Goal: Information Seeking & Learning: Compare options

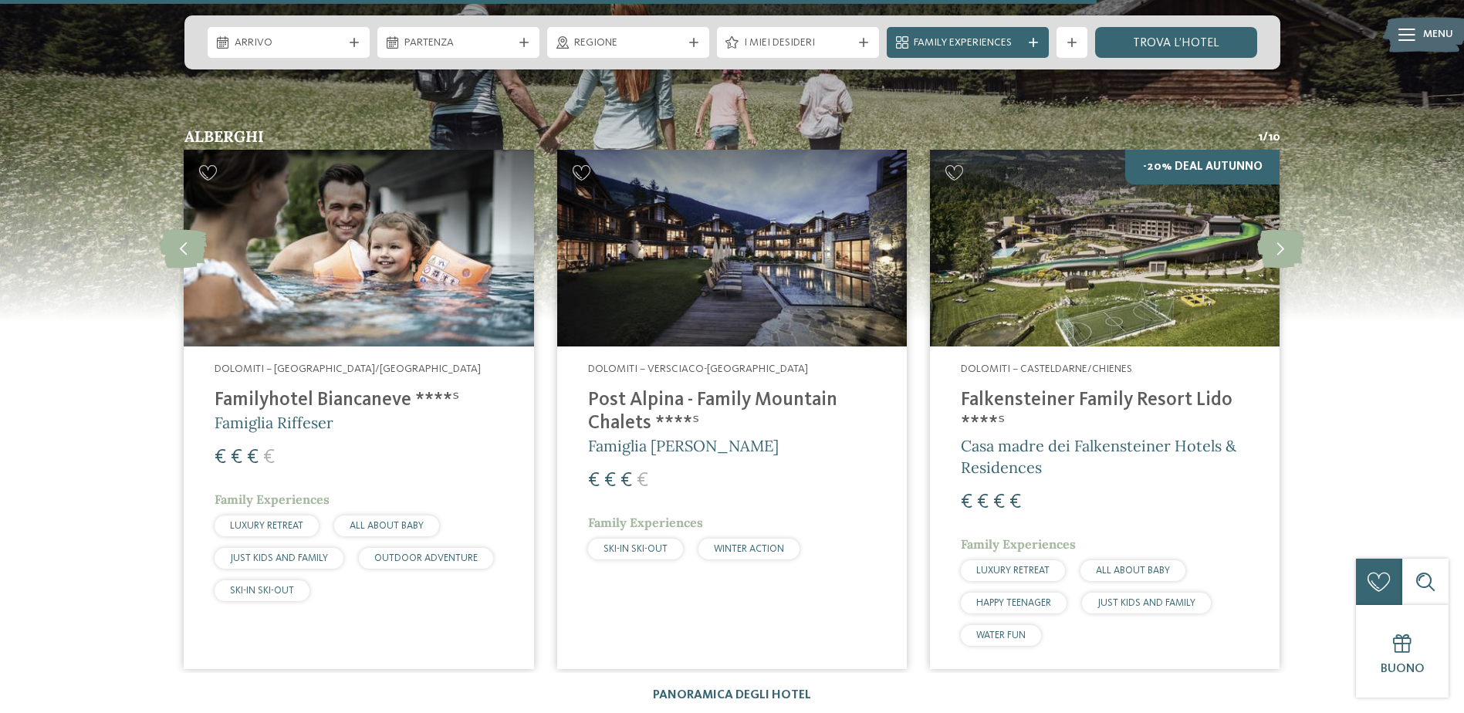
scroll to position [2392, 0]
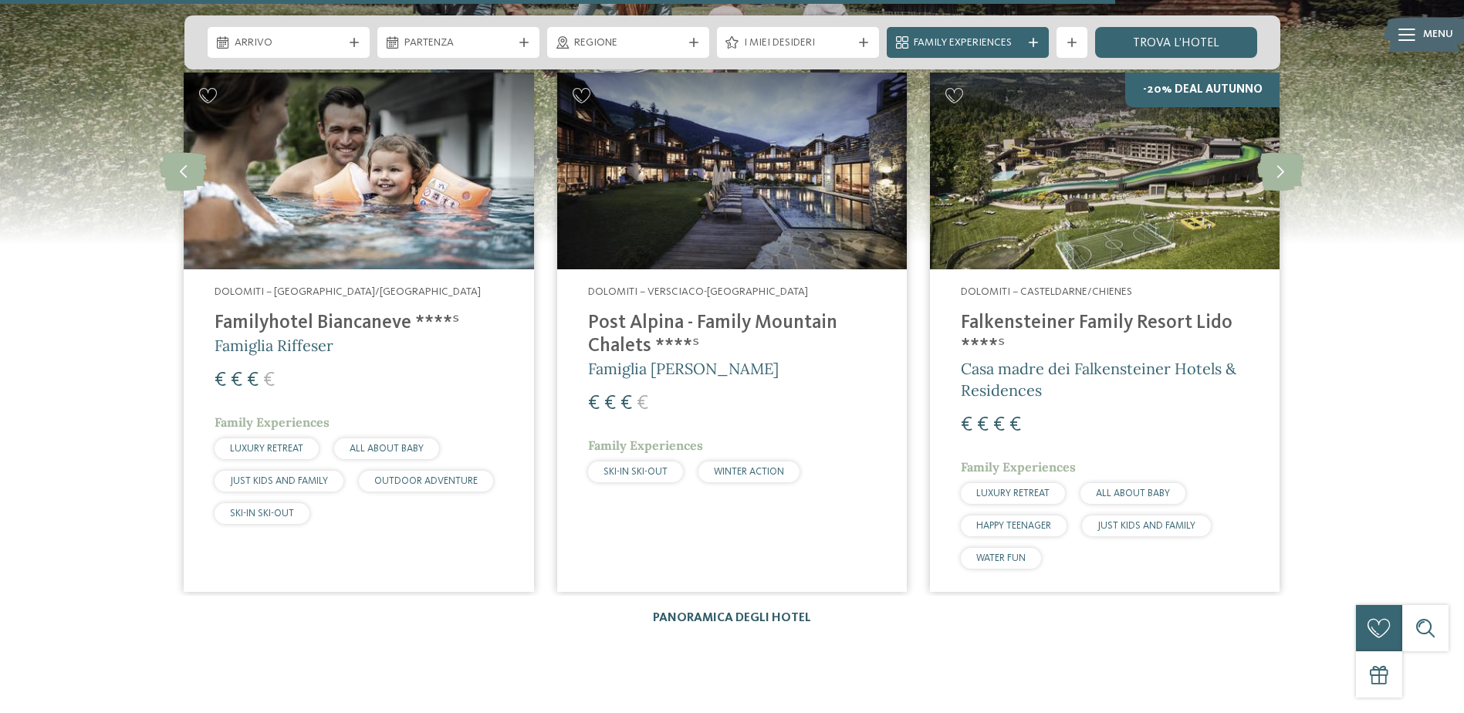
click at [723, 618] on link "Panoramica degli hotel" at bounding box center [732, 618] width 158 height 12
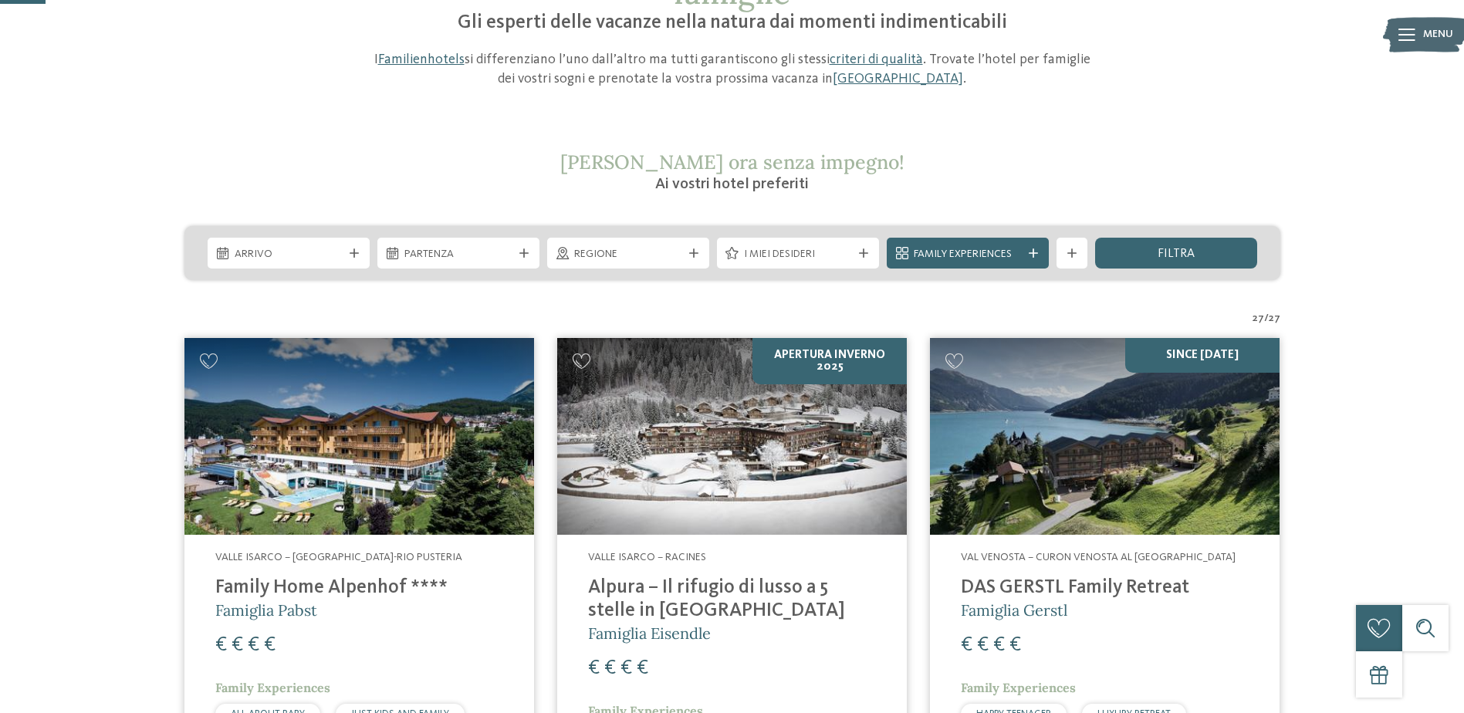
scroll to position [154, 0]
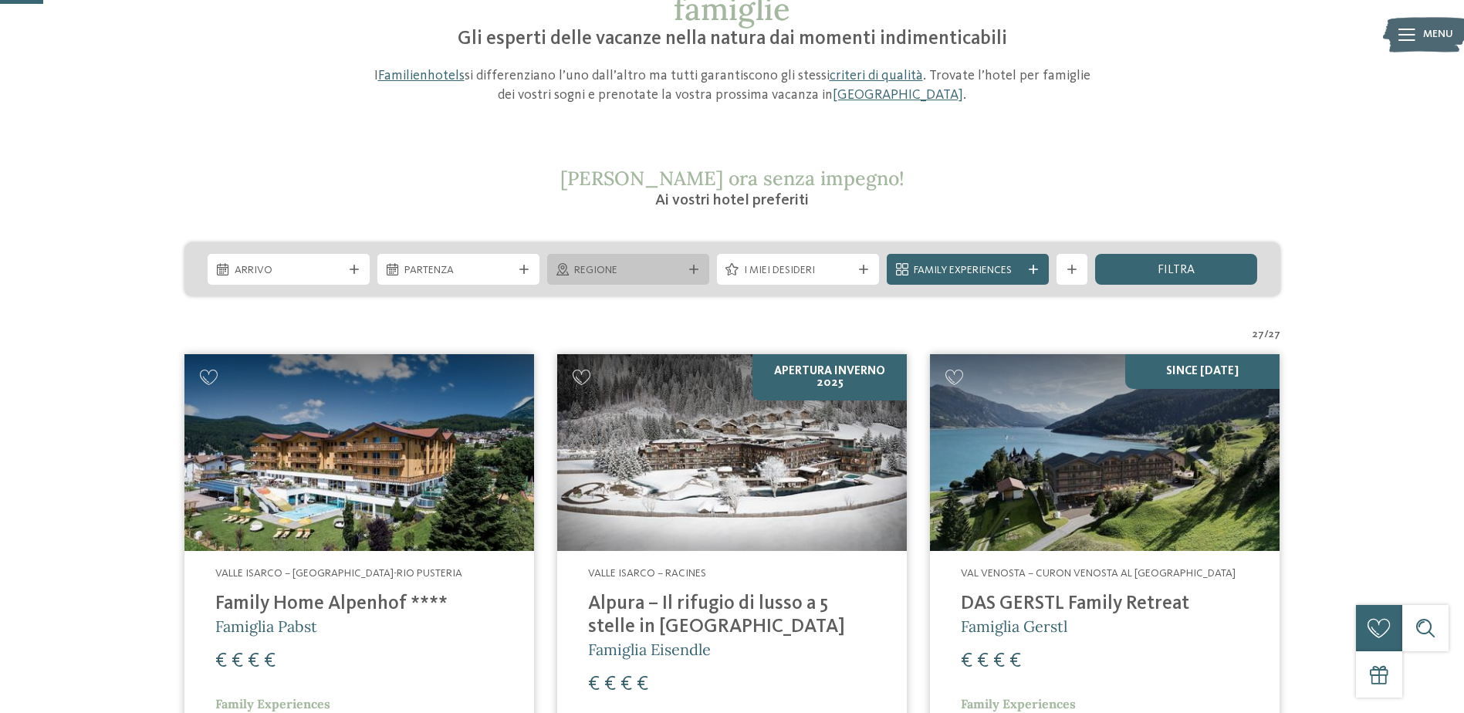
click at [651, 273] on span "Regione" at bounding box center [628, 270] width 108 height 15
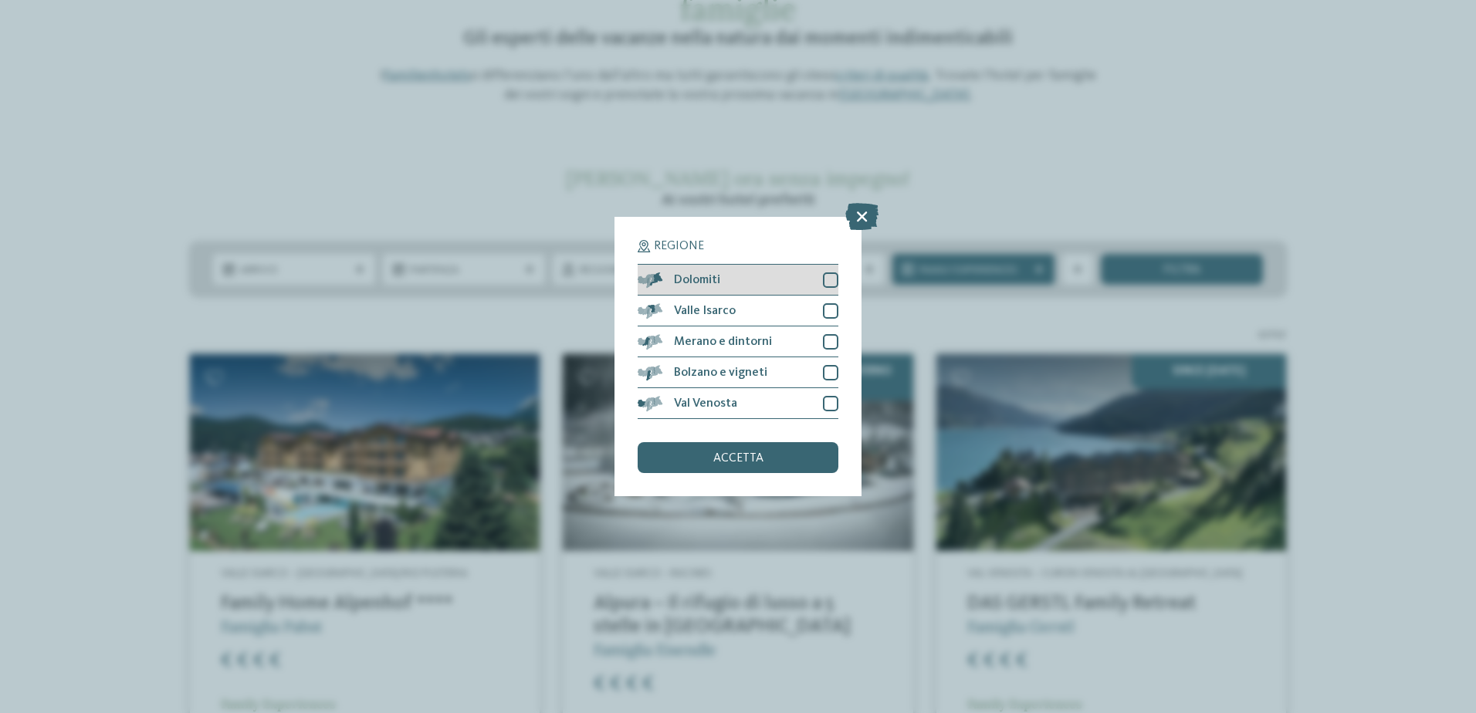
click at [834, 280] on div at bounding box center [830, 279] width 15 height 15
click at [721, 451] on div "accetta" at bounding box center [737, 457] width 201 height 31
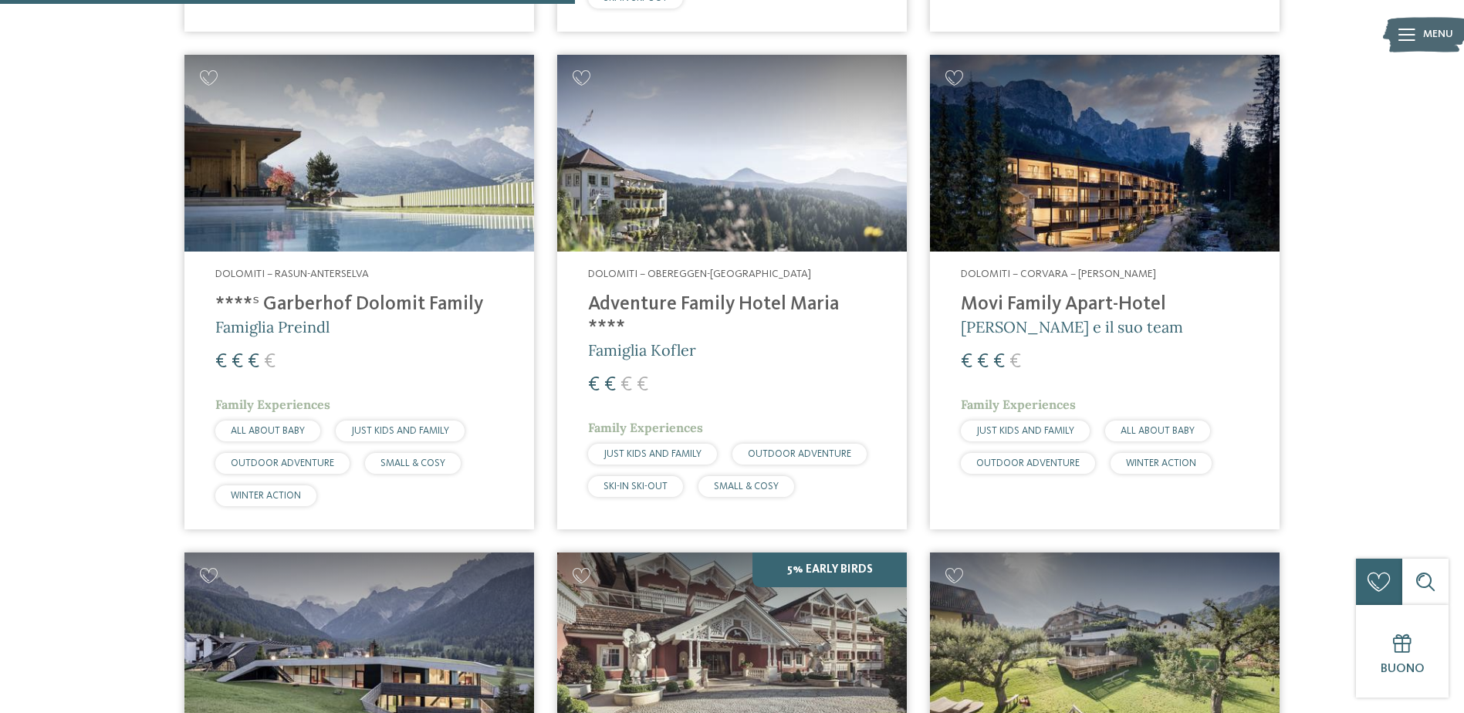
scroll to position [1124, 0]
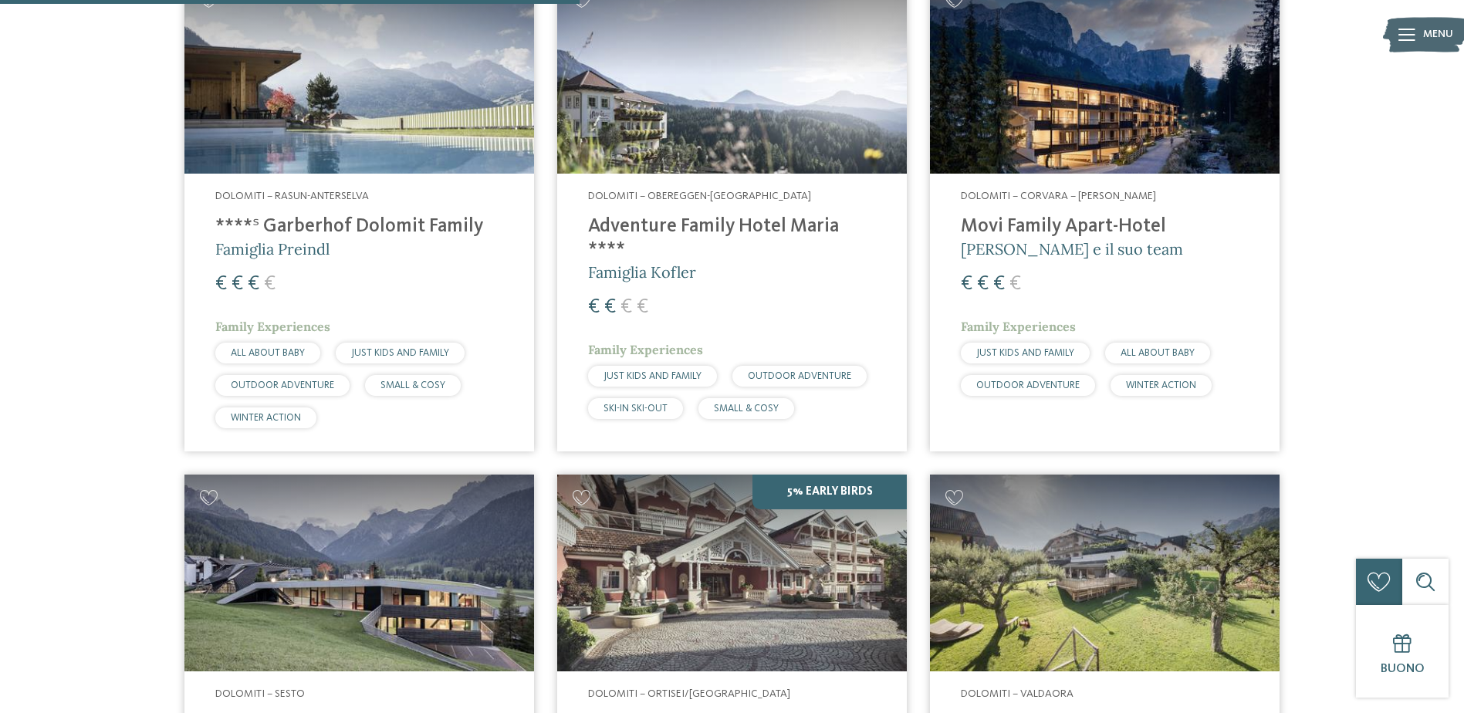
click at [1140, 217] on h4 "Movi Family Apart-Hotel" at bounding box center [1105, 226] width 288 height 23
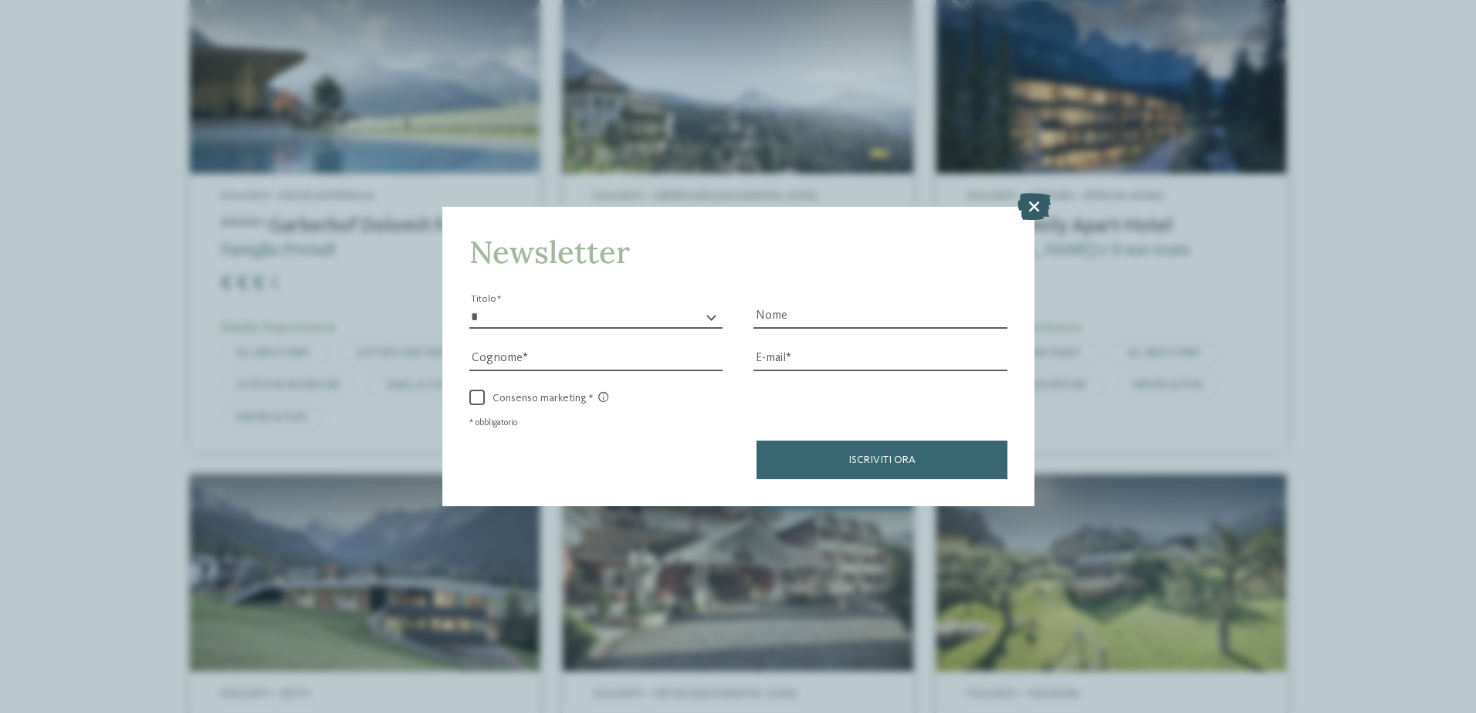
click at [1036, 201] on icon at bounding box center [1033, 205] width 33 height 27
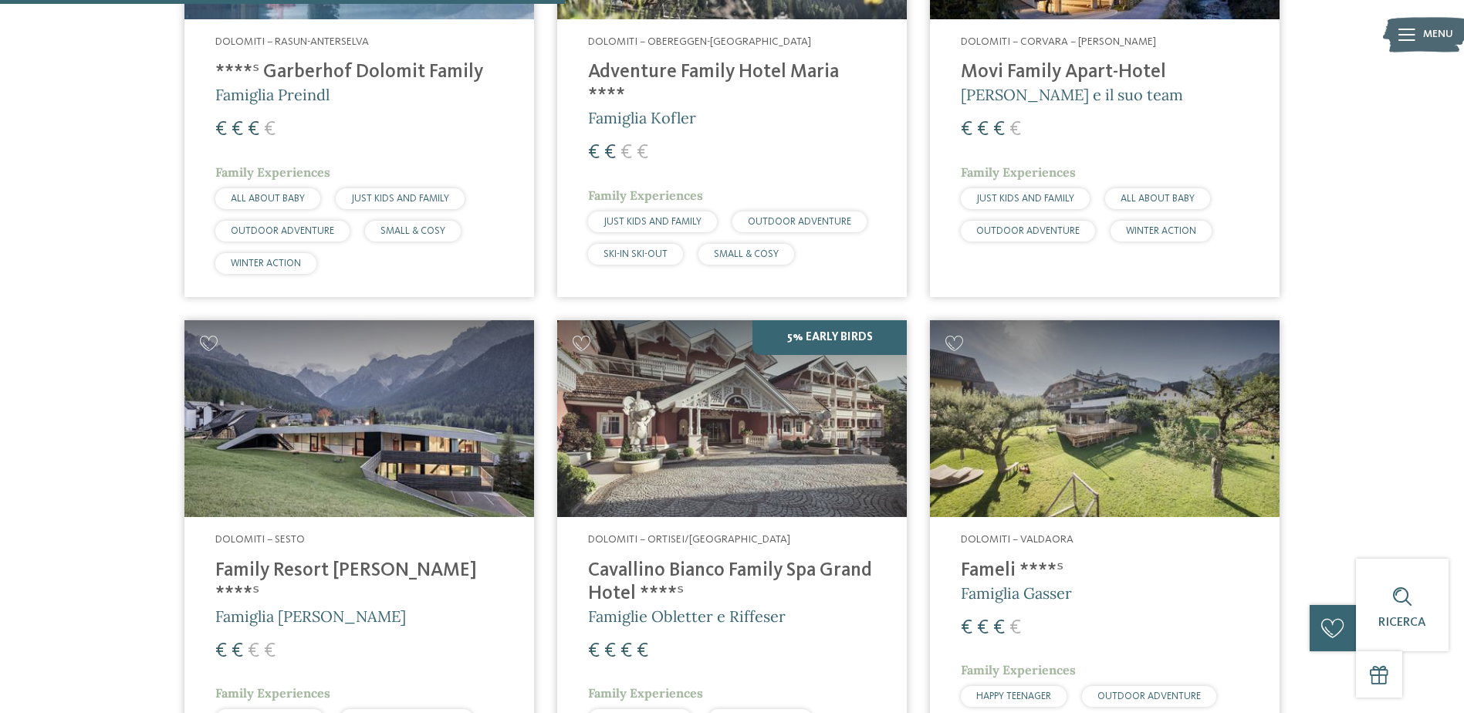
scroll to position [661, 0]
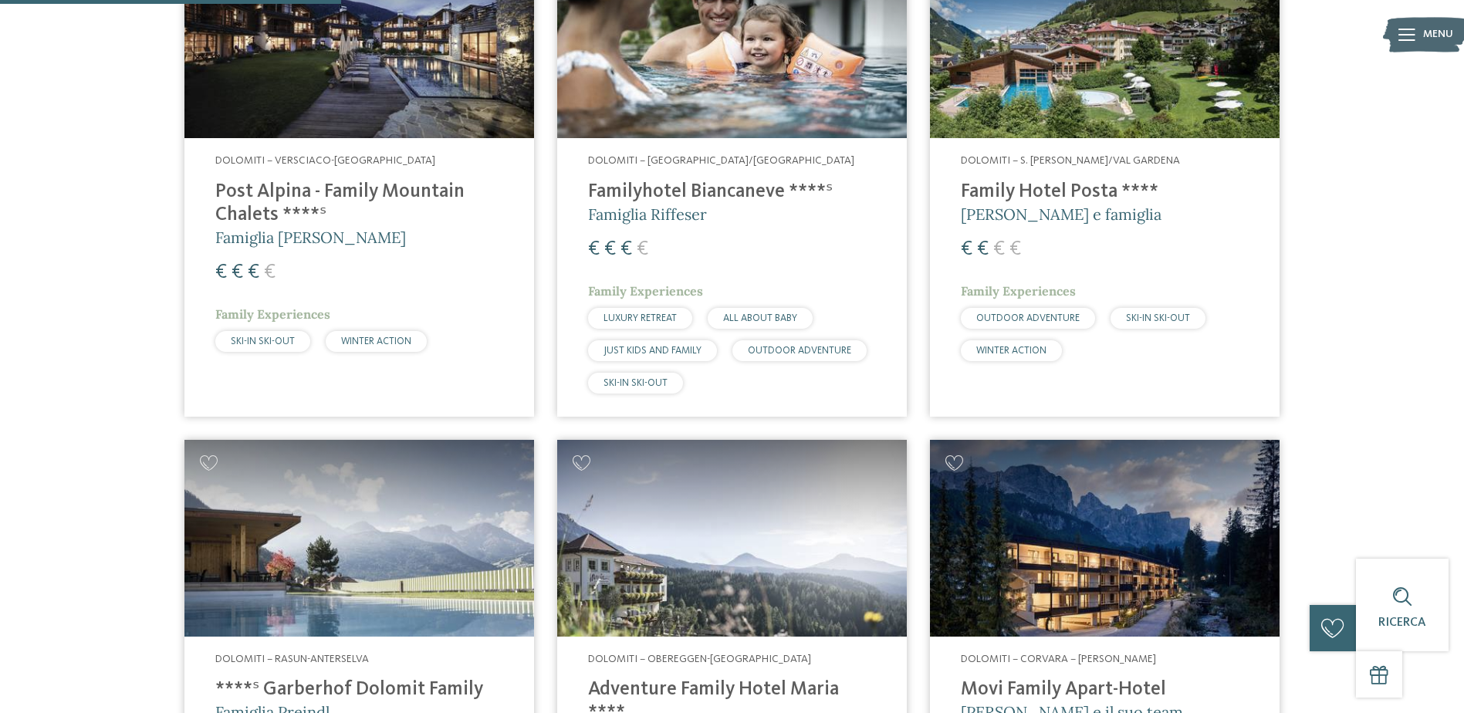
click at [1033, 183] on h4 "Family Hotel Posta ****" at bounding box center [1105, 192] width 288 height 23
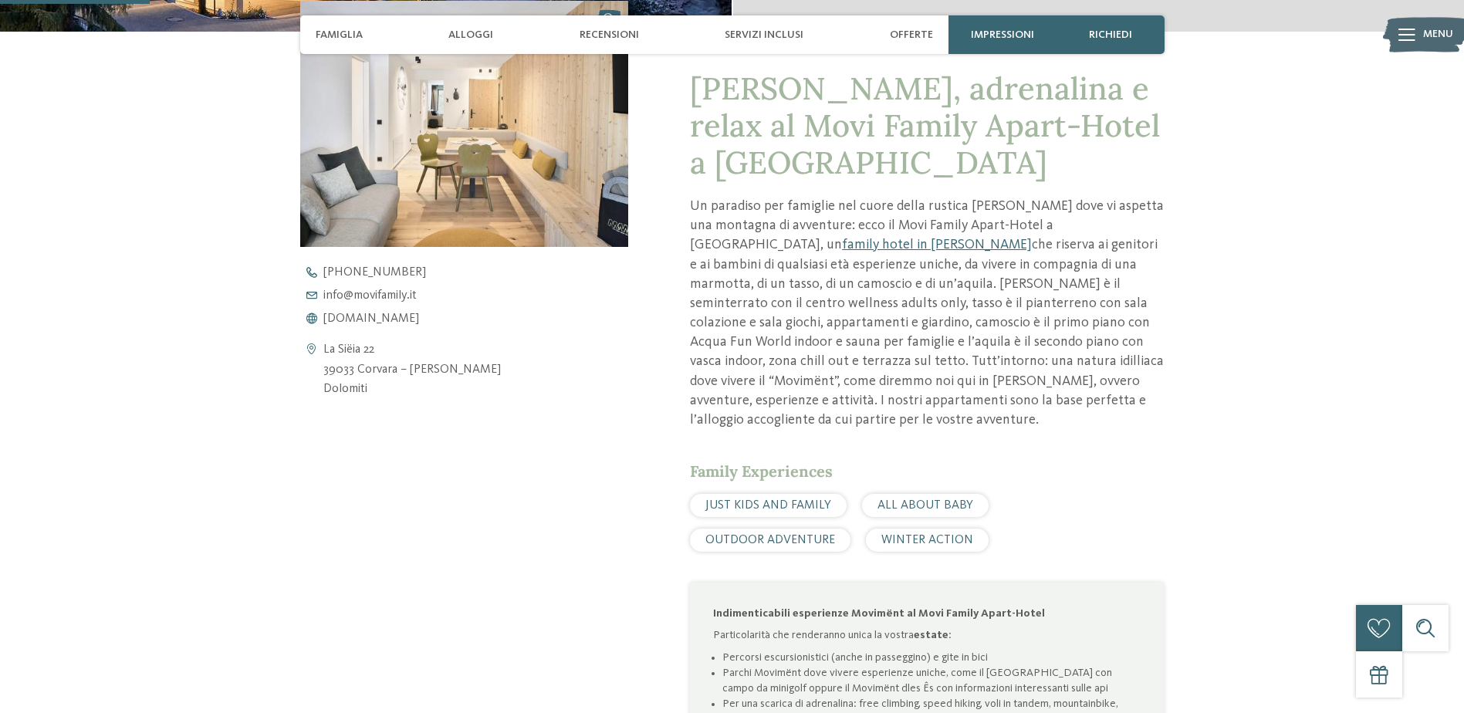
scroll to position [772, 0]
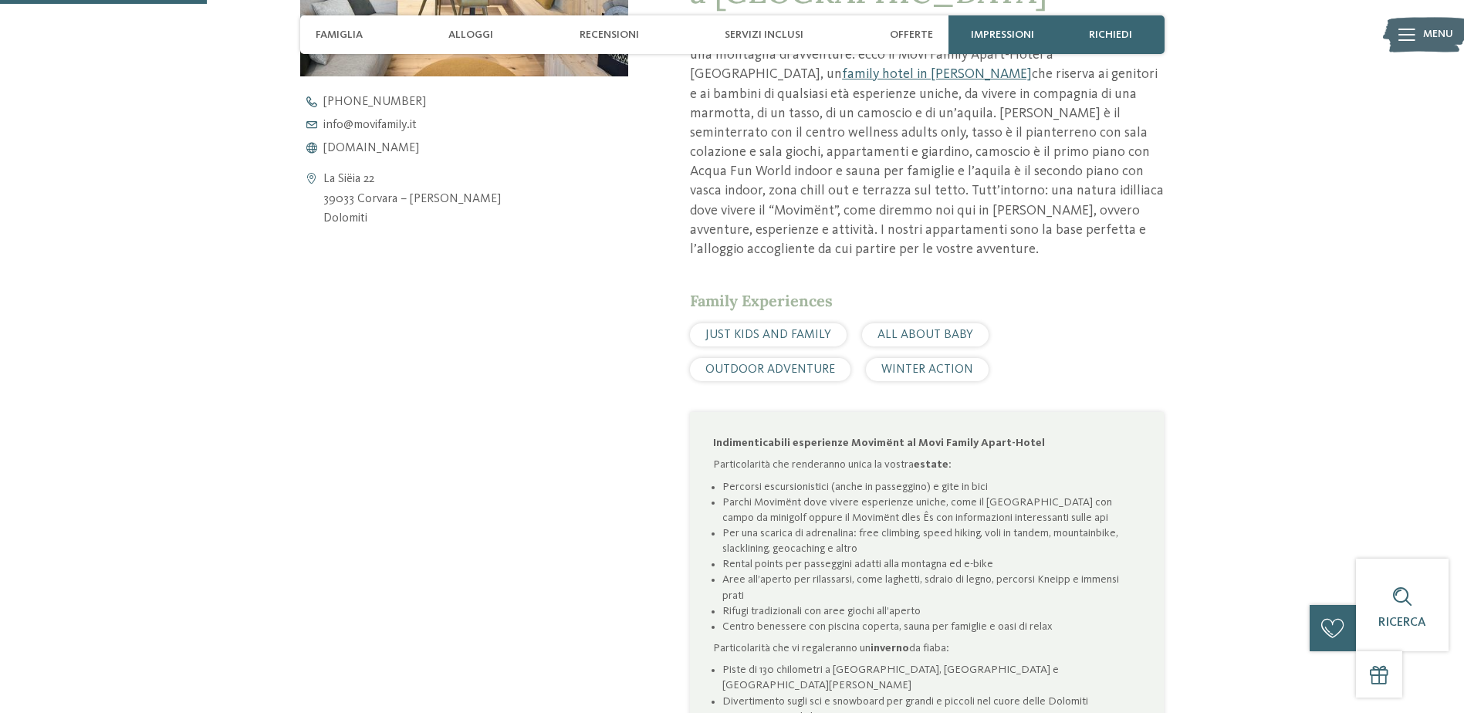
click at [936, 329] on span "ALL ABOUT BABY" at bounding box center [925, 335] width 96 height 12
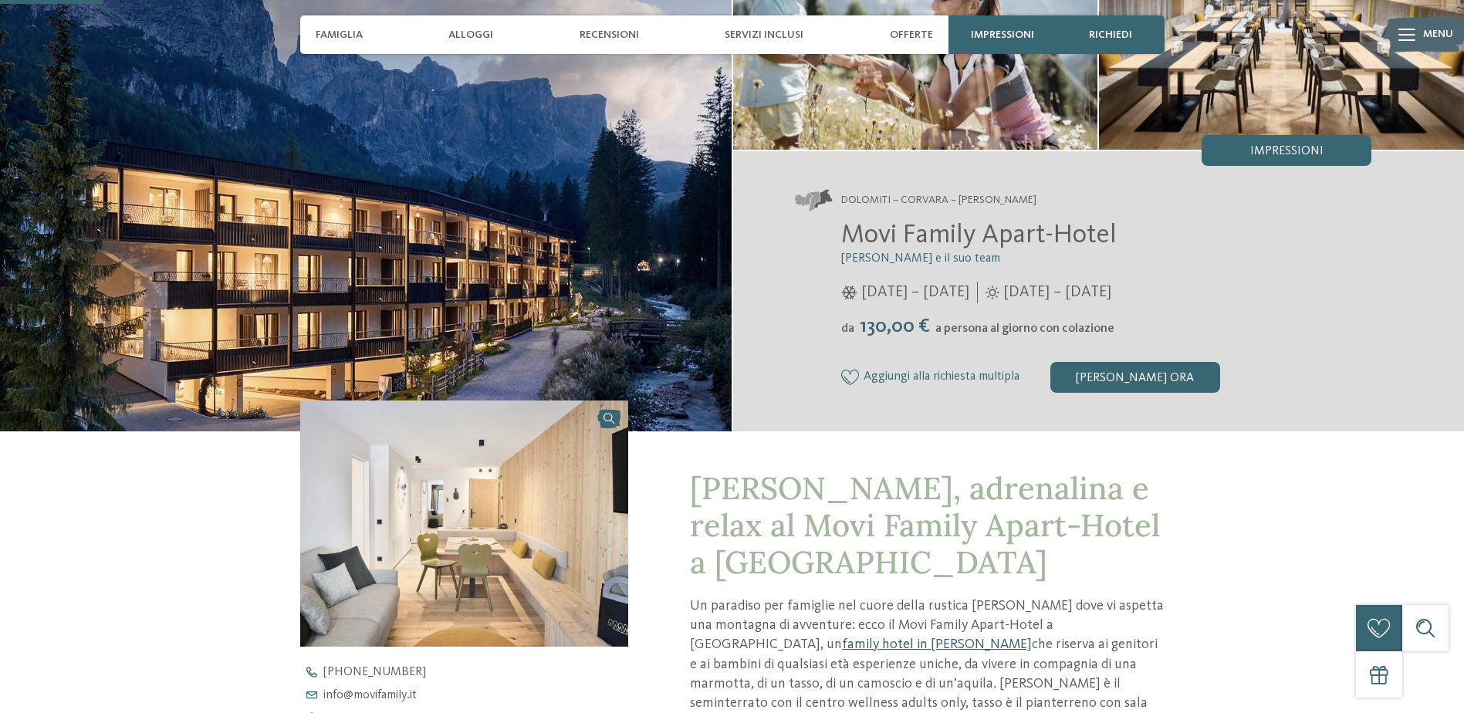
scroll to position [386, 0]
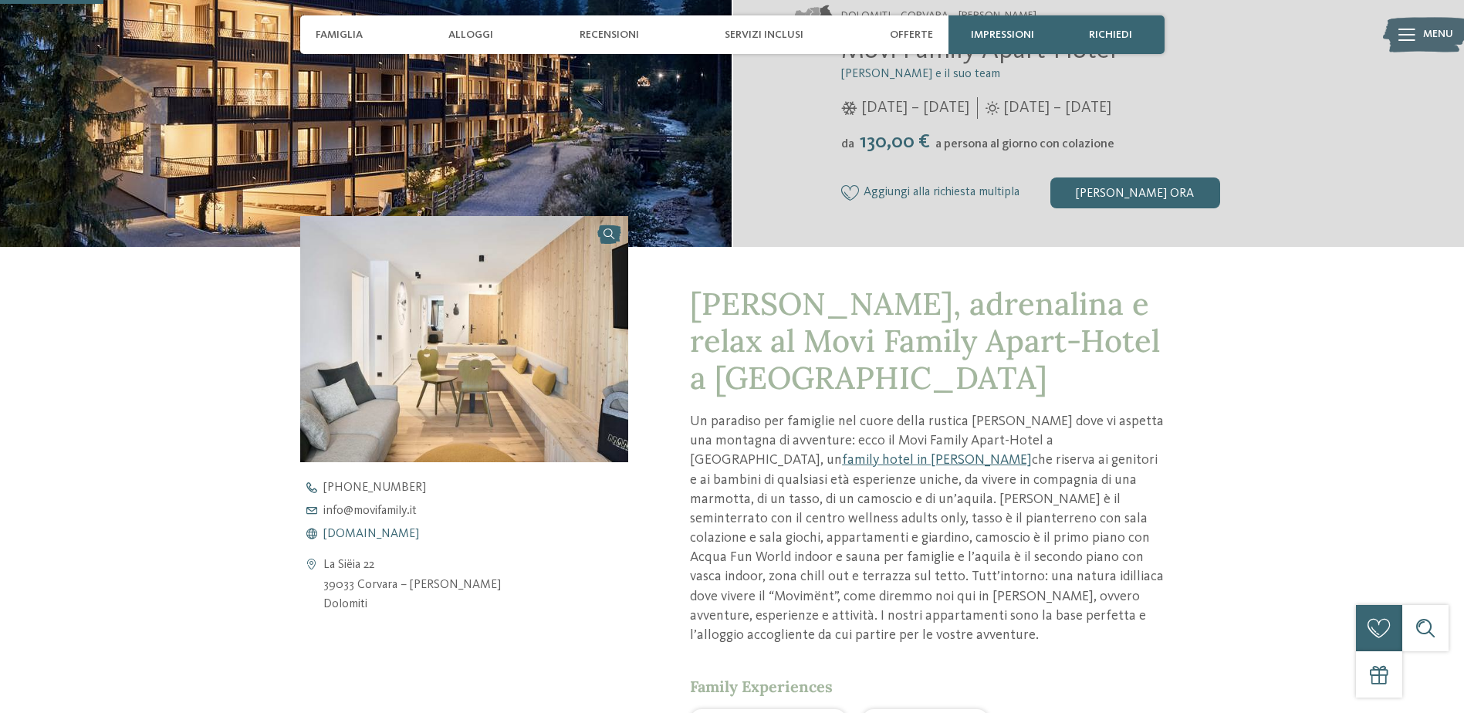
click at [366, 533] on span "[DOMAIN_NAME]" at bounding box center [371, 534] width 96 height 12
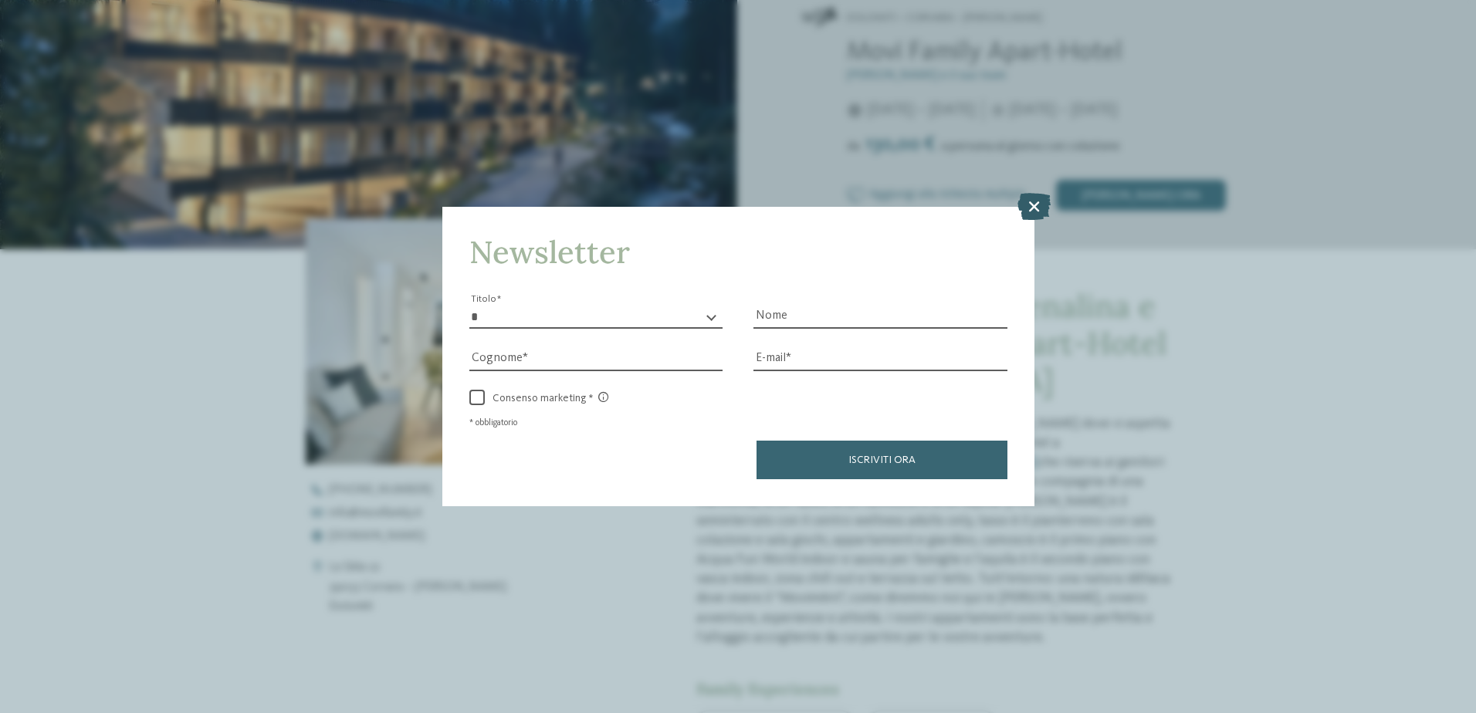
click at [1030, 213] on icon at bounding box center [1033, 205] width 33 height 27
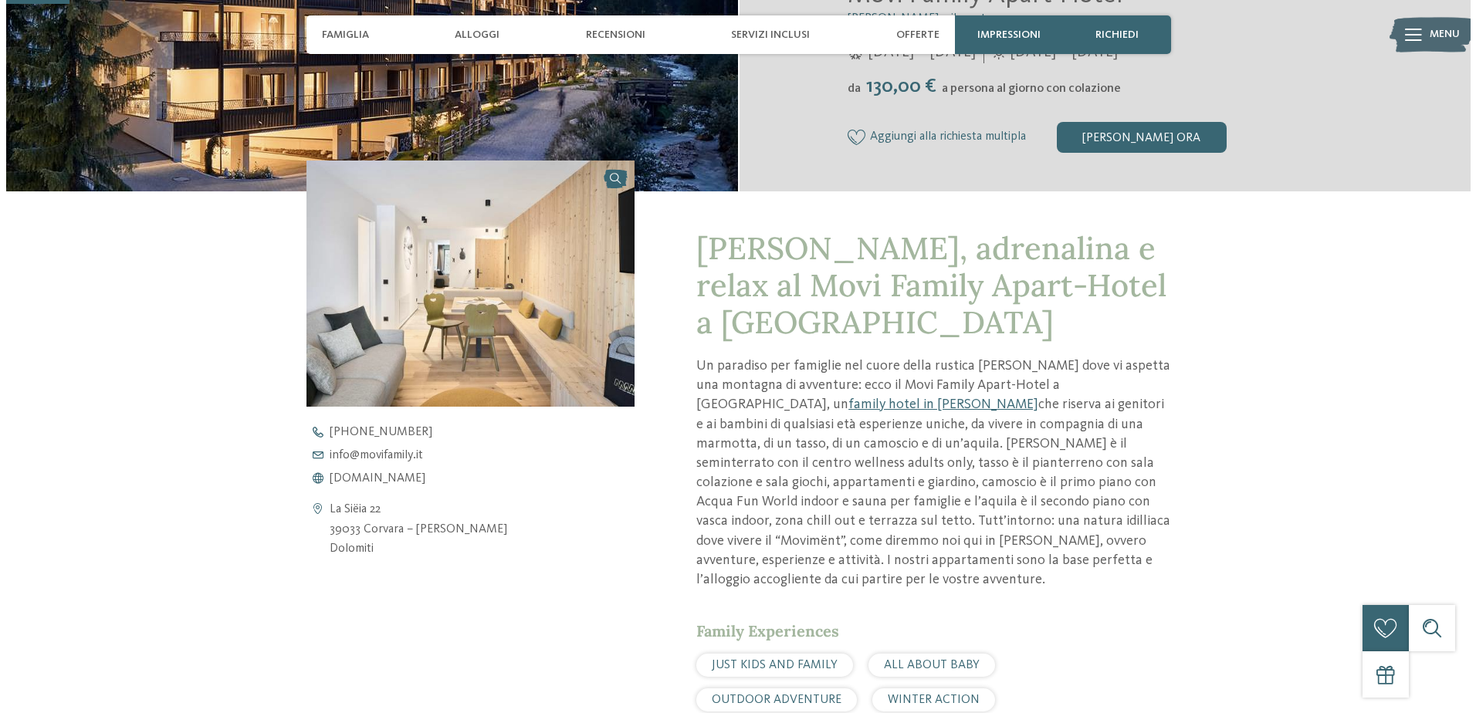
scroll to position [154, 0]
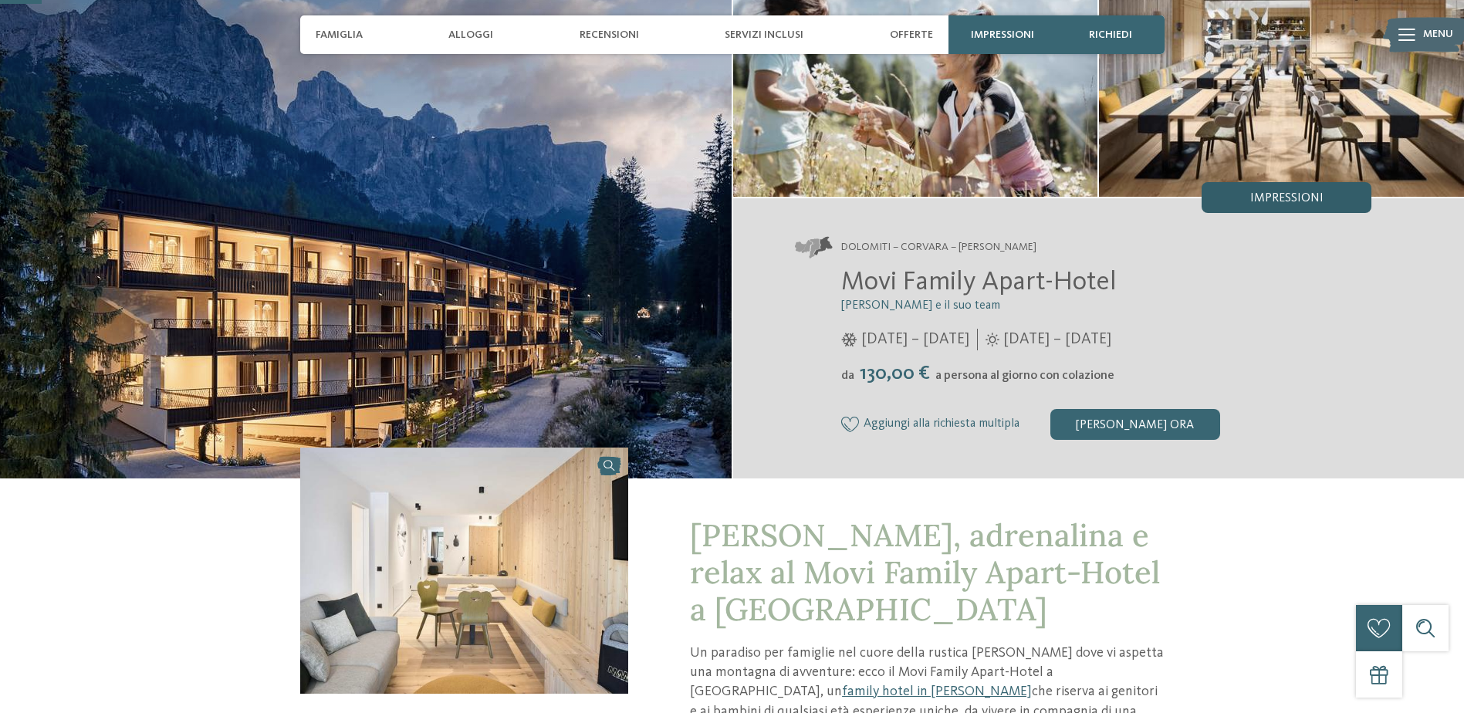
click at [1282, 204] on span "Impressioni" at bounding box center [1286, 198] width 73 height 12
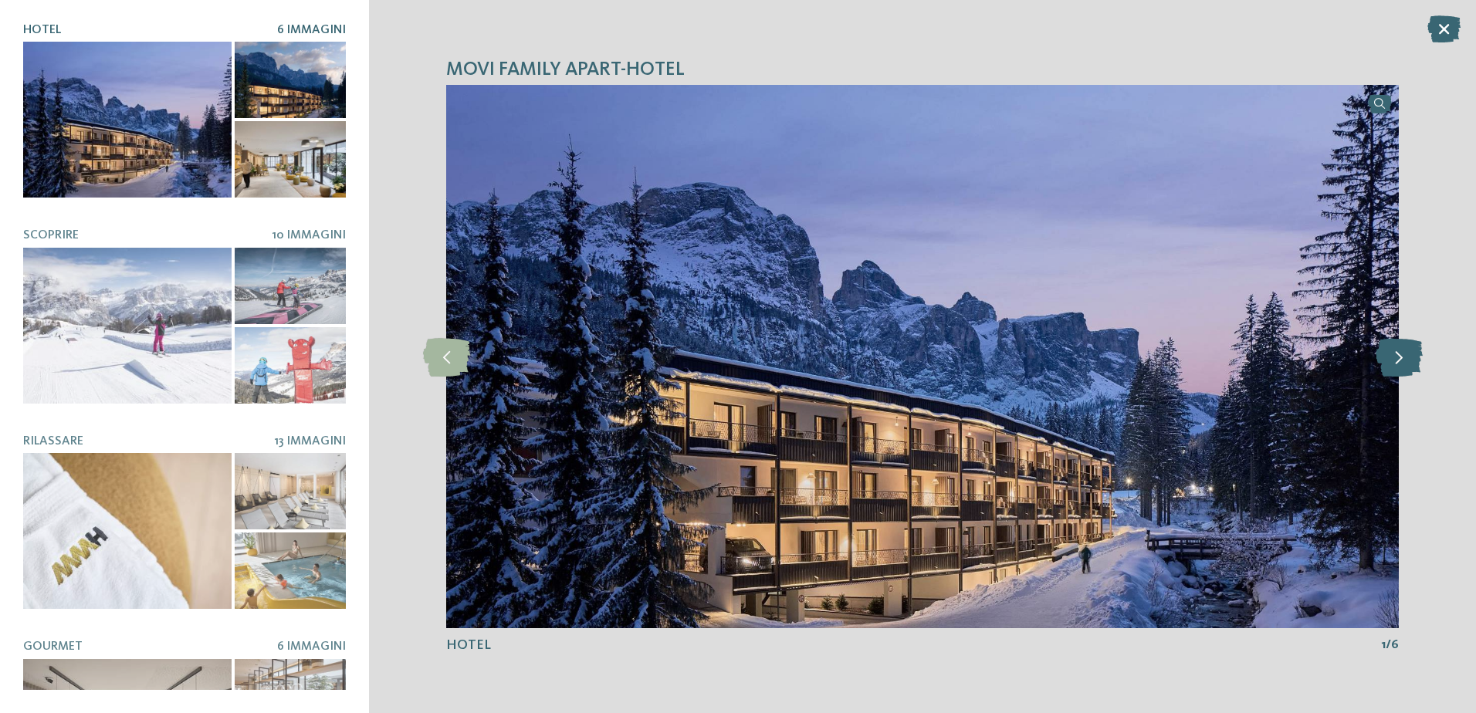
click at [1406, 354] on icon at bounding box center [1398, 356] width 47 height 39
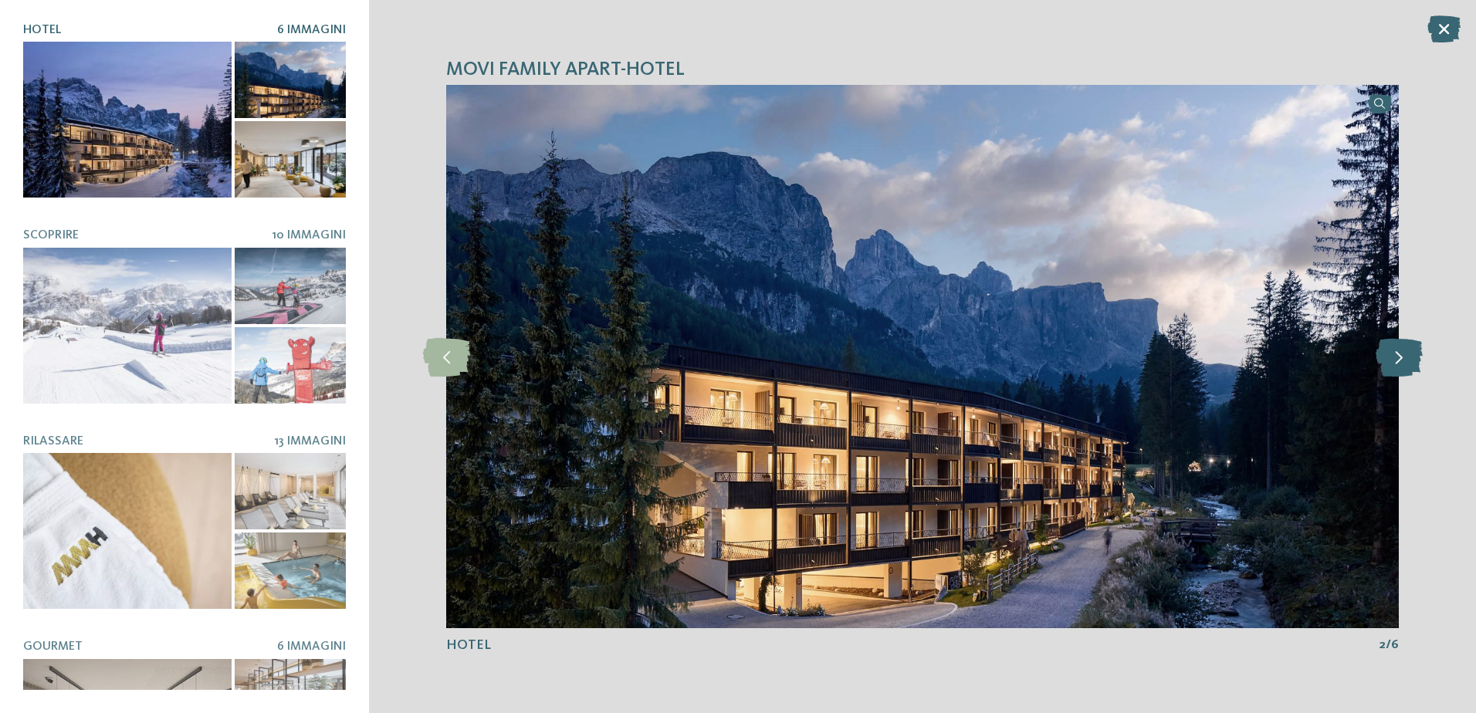
click at [1406, 354] on icon at bounding box center [1398, 356] width 47 height 39
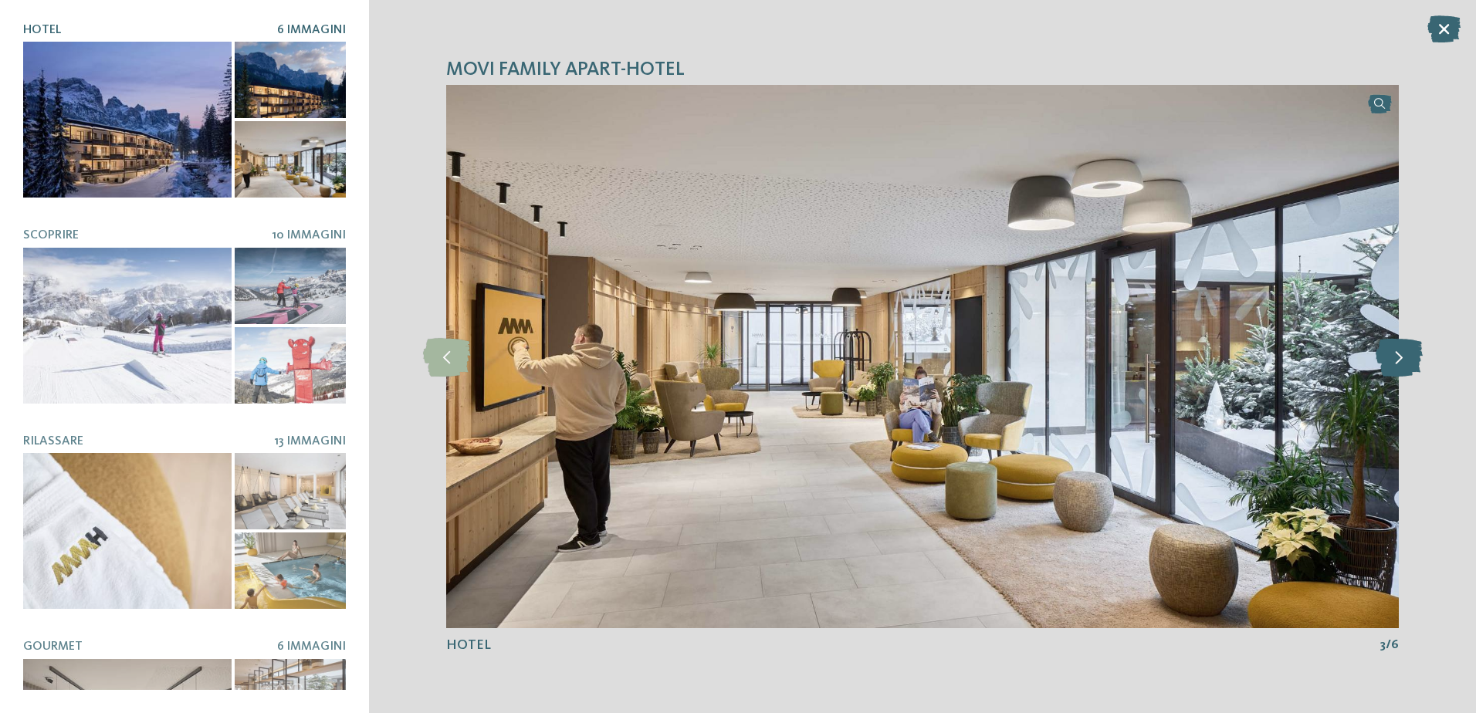
click at [1406, 354] on icon at bounding box center [1398, 356] width 47 height 39
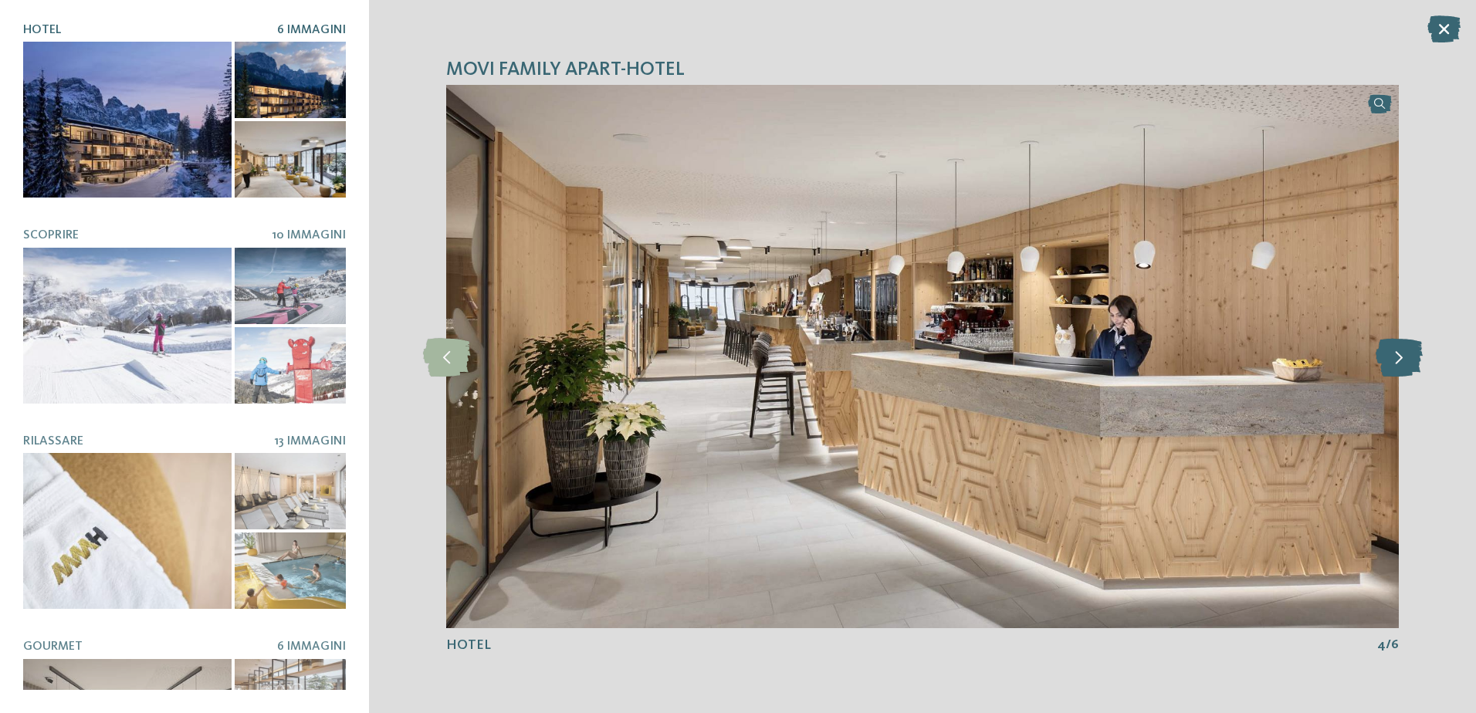
click at [1406, 354] on icon at bounding box center [1398, 356] width 47 height 39
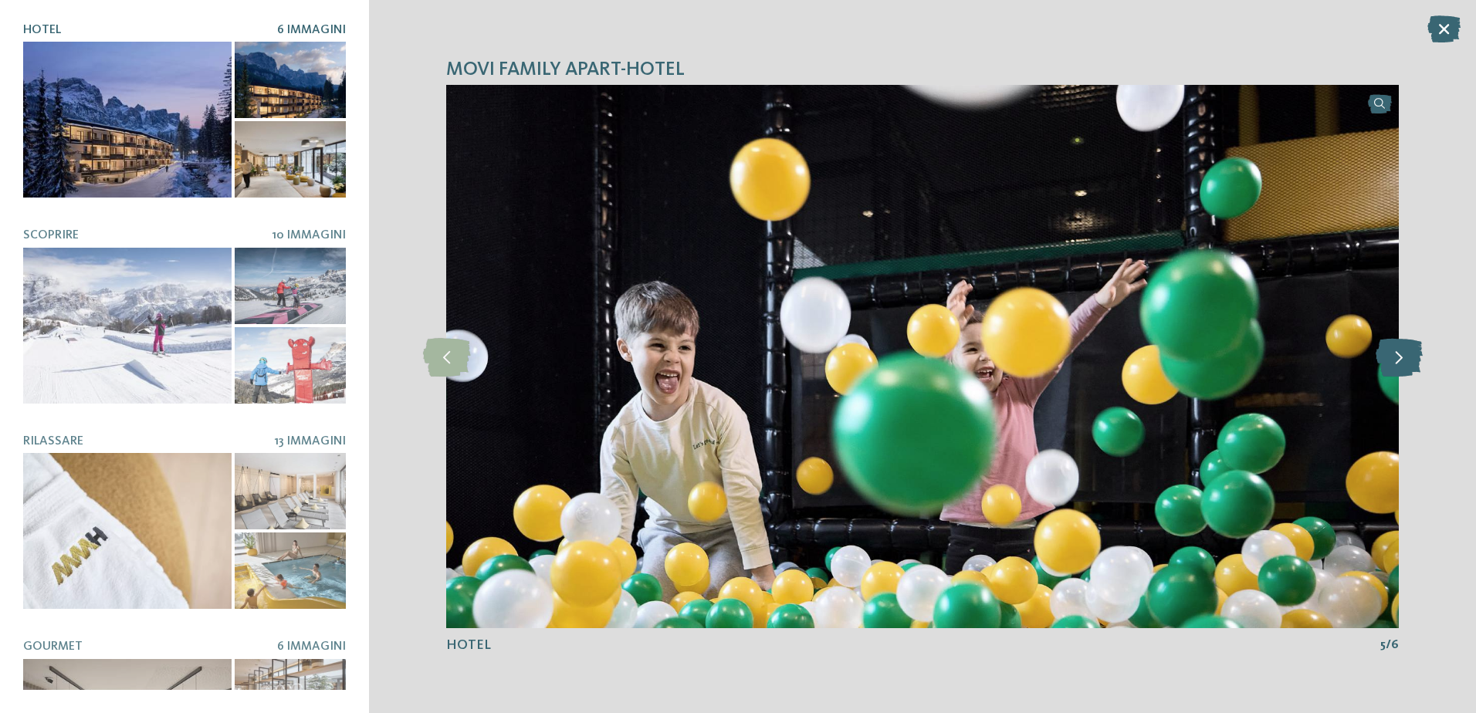
click at [1406, 354] on icon at bounding box center [1398, 356] width 47 height 39
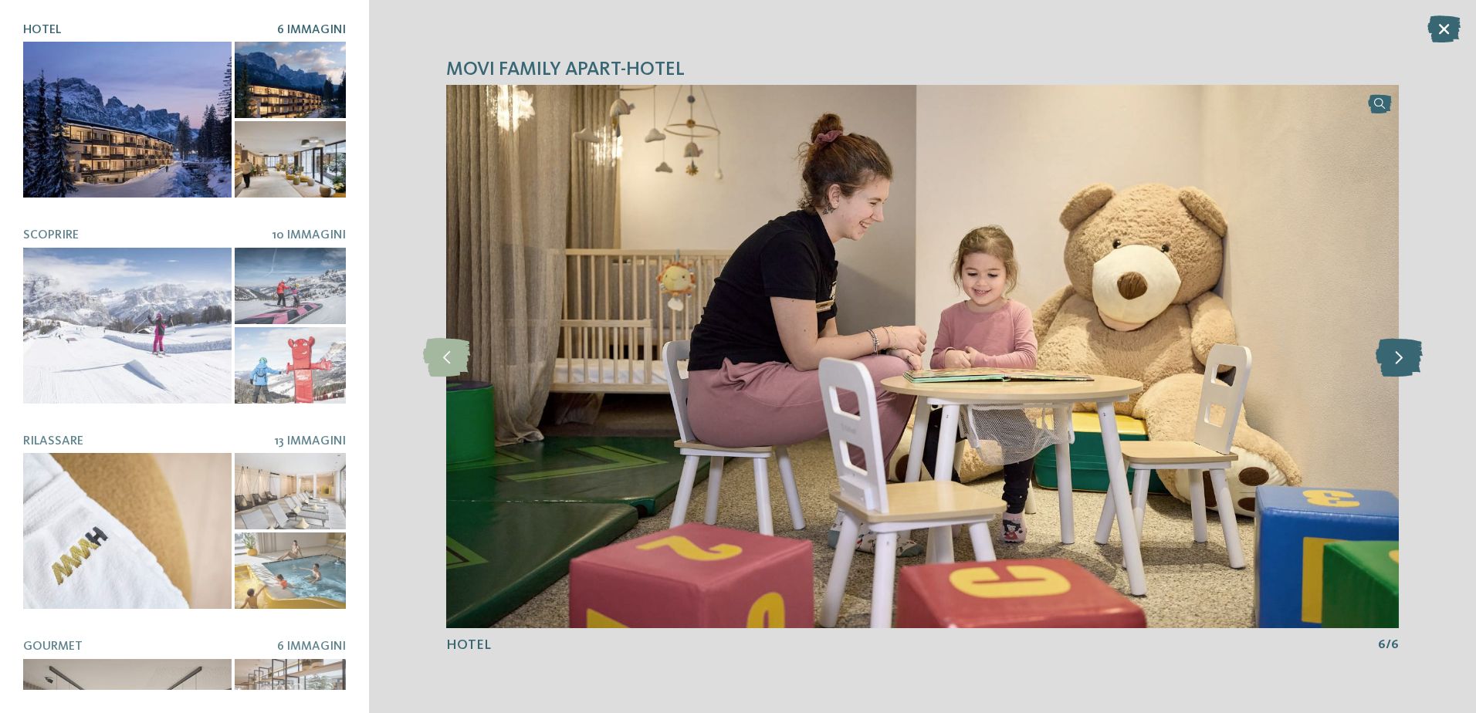
click at [1406, 354] on icon at bounding box center [1398, 356] width 47 height 39
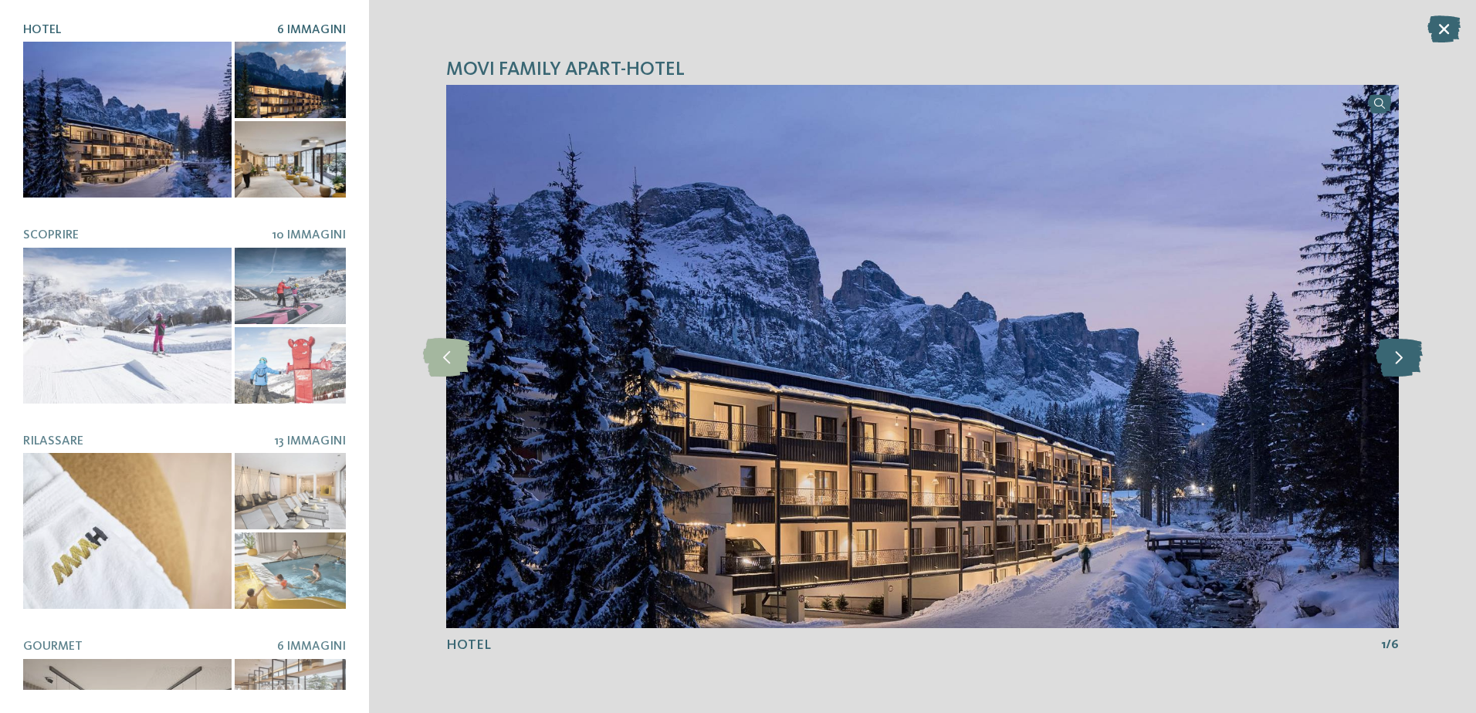
click at [1406, 354] on icon at bounding box center [1398, 356] width 47 height 39
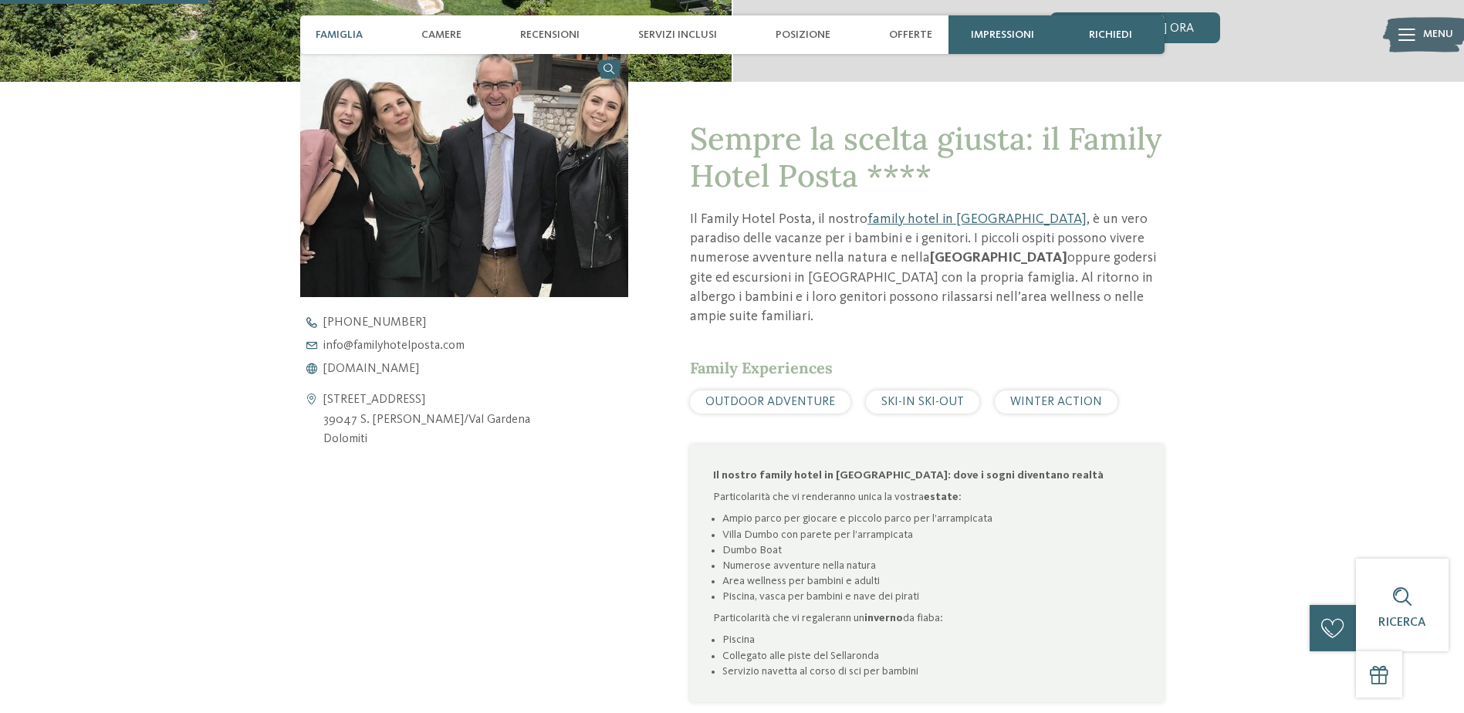
scroll to position [540, 0]
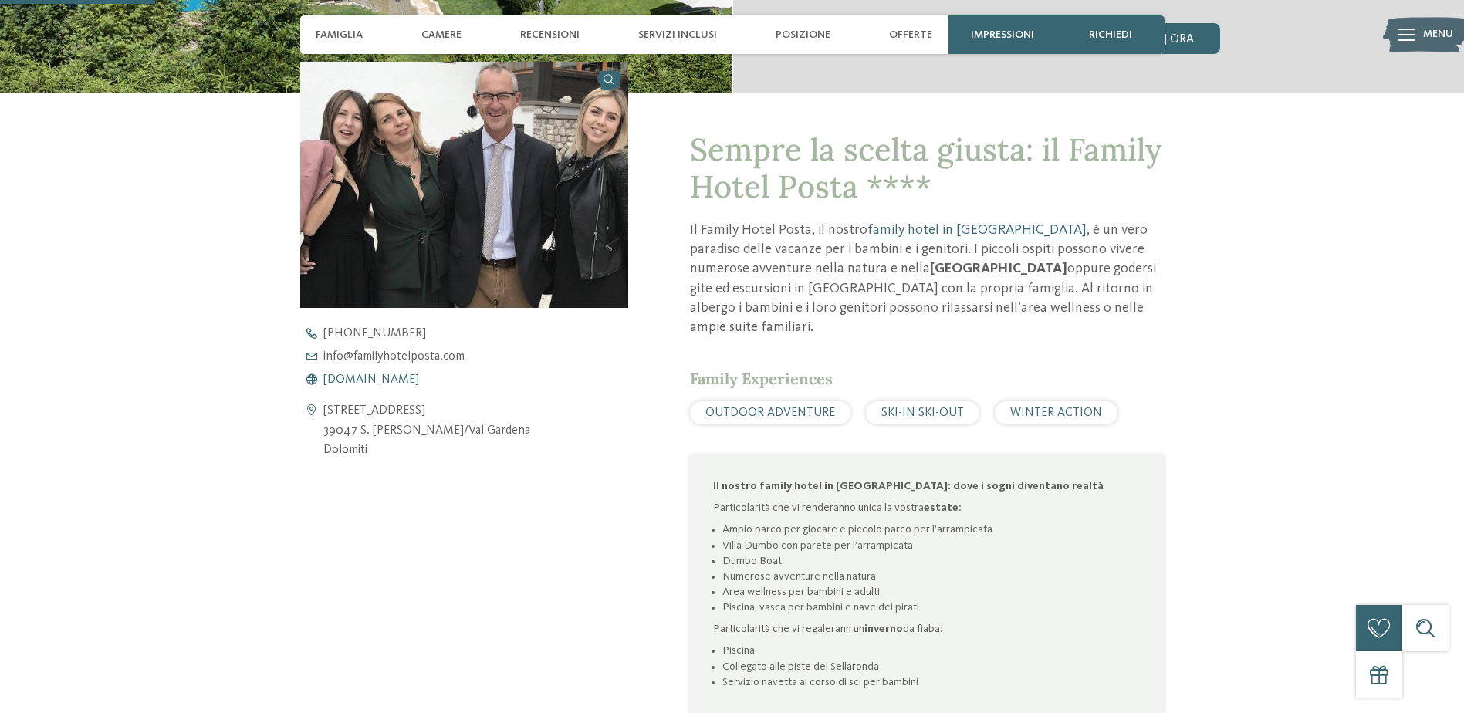
click at [419, 381] on span "www.familyhotelposta.com" at bounding box center [371, 380] width 96 height 12
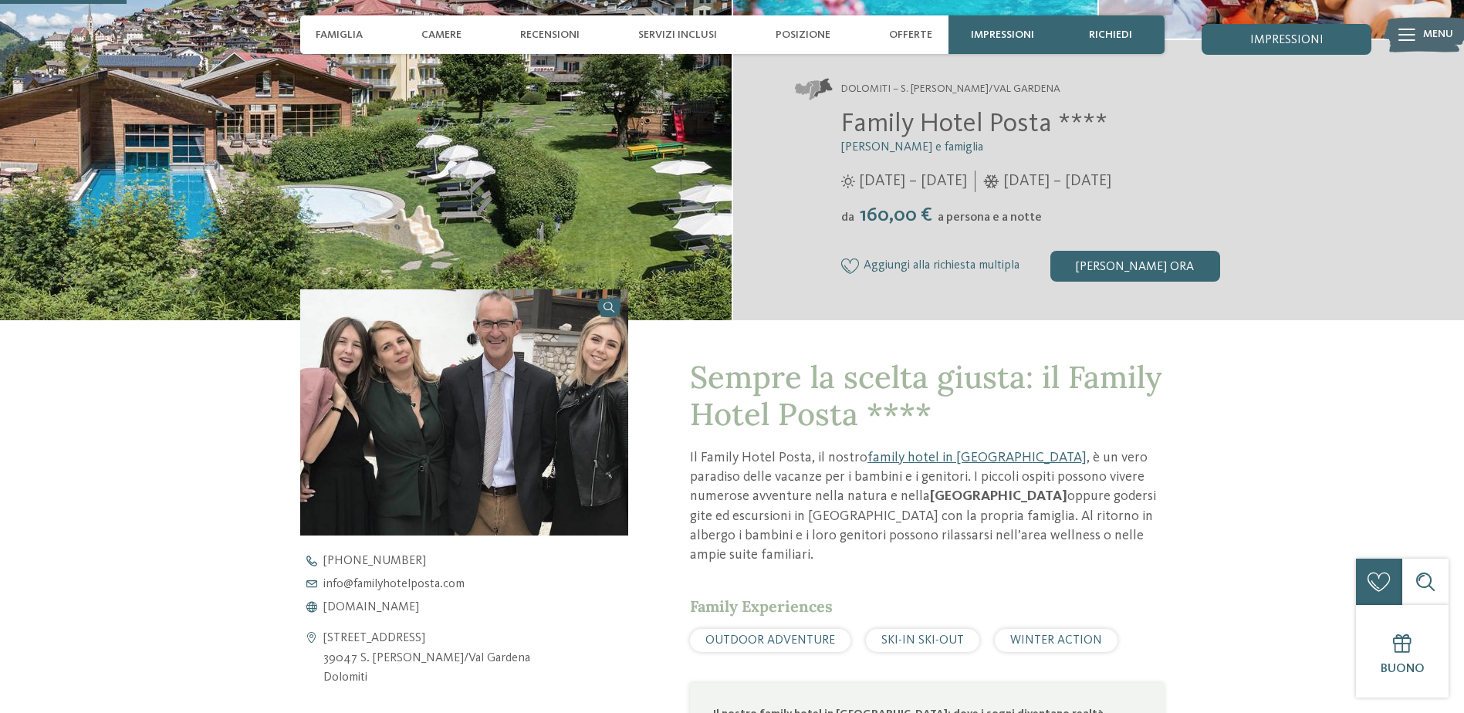
scroll to position [232, 0]
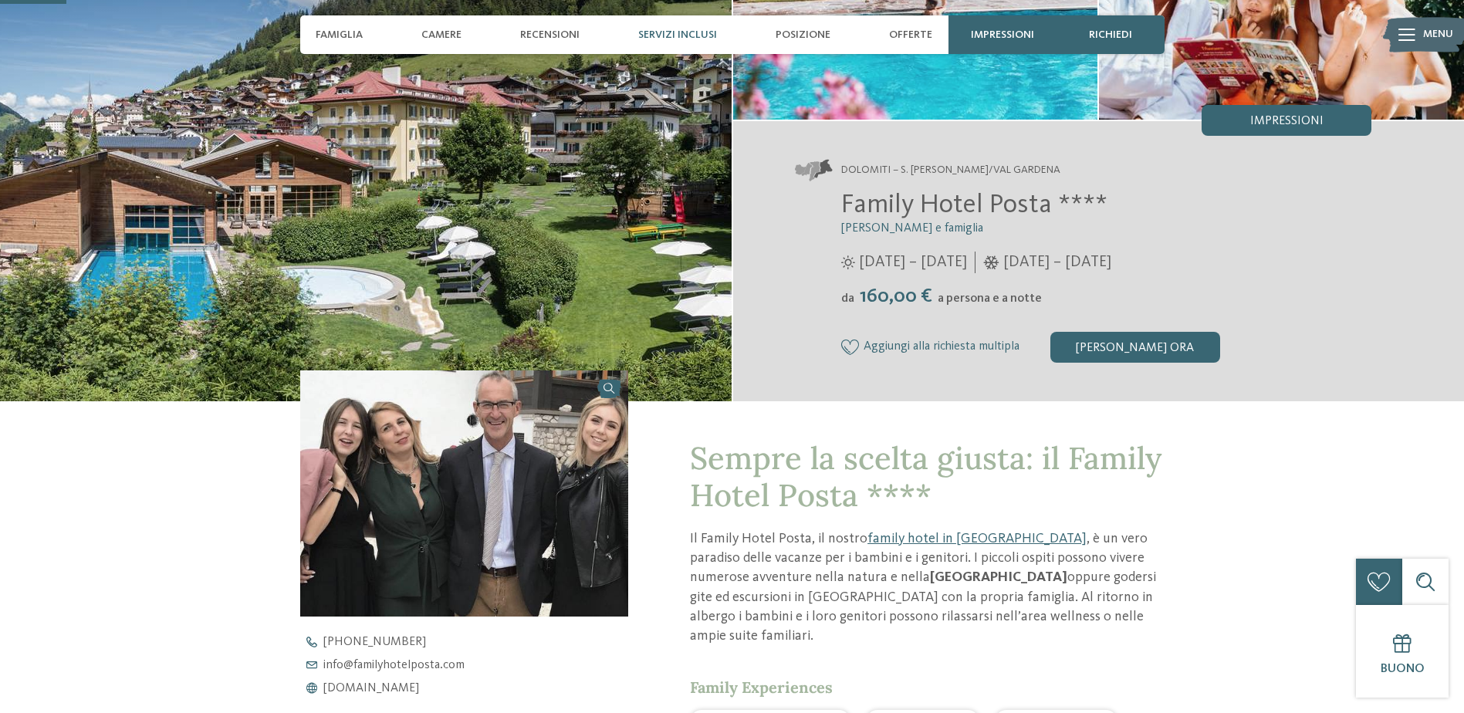
click at [701, 31] on span "Servizi inclusi" at bounding box center [677, 35] width 79 height 13
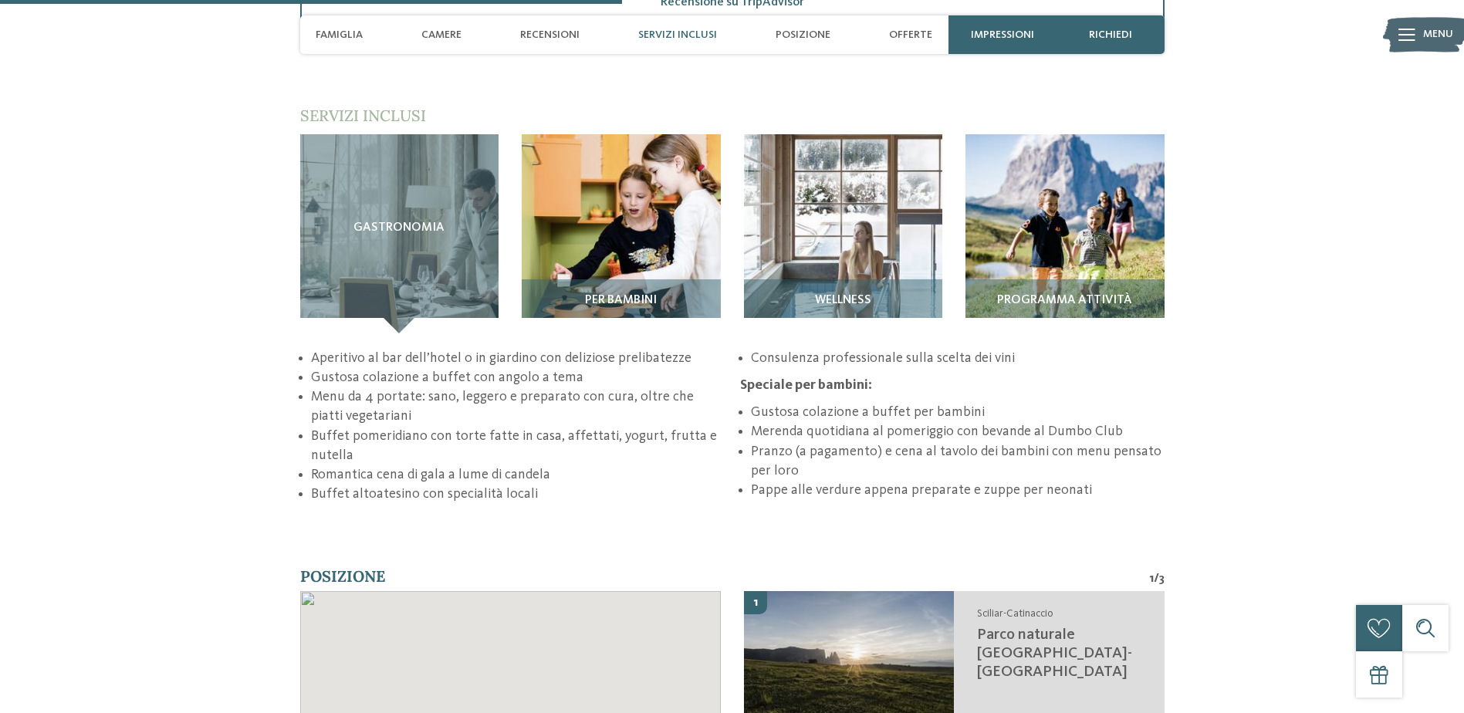
scroll to position [2174, 0]
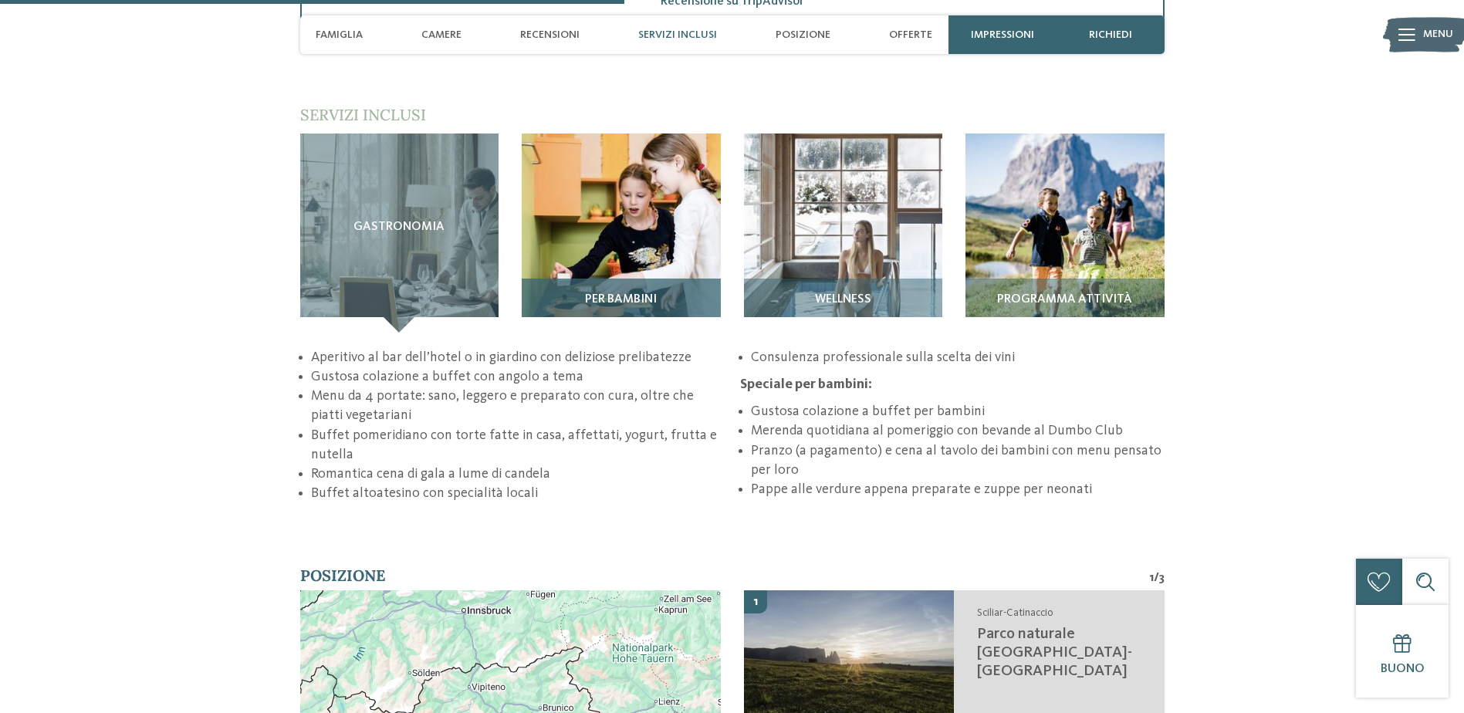
click at [619, 218] on img at bounding box center [621, 233] width 199 height 199
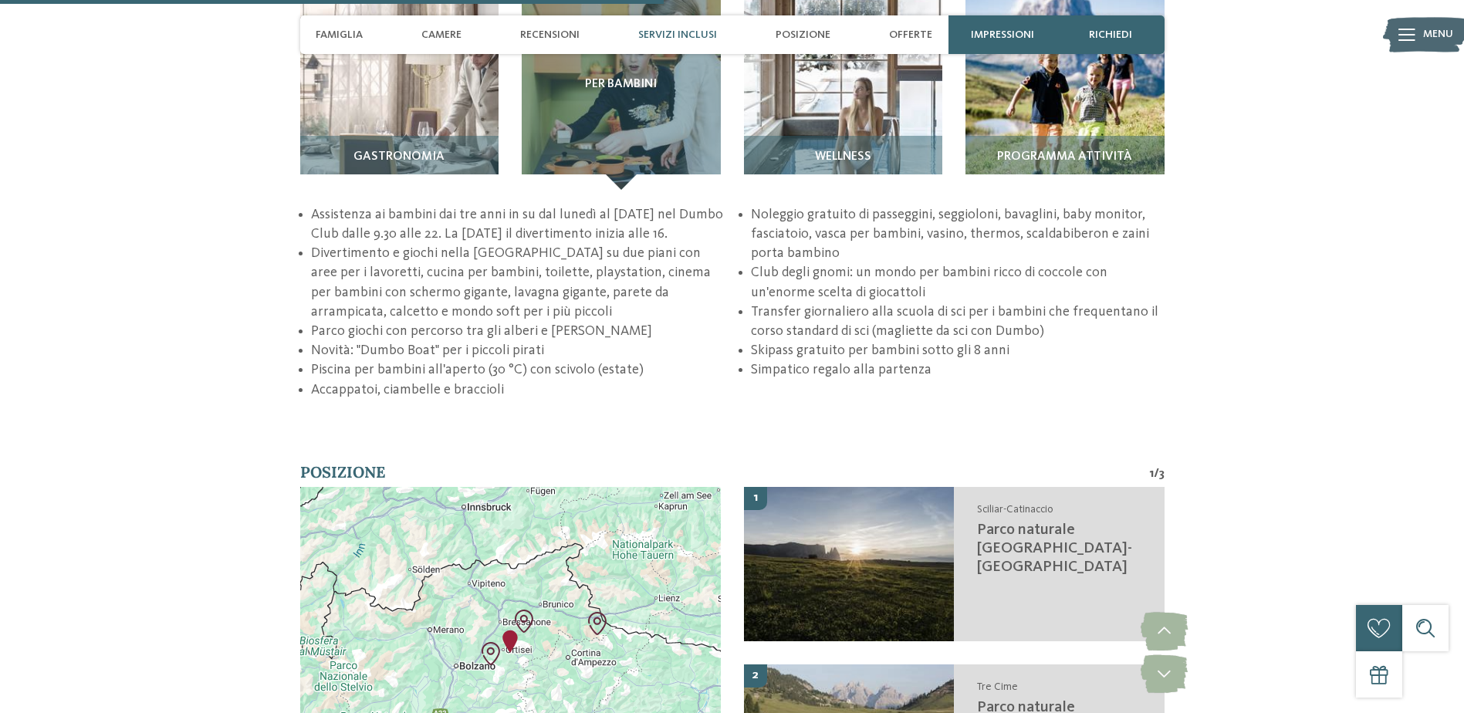
scroll to position [2328, 0]
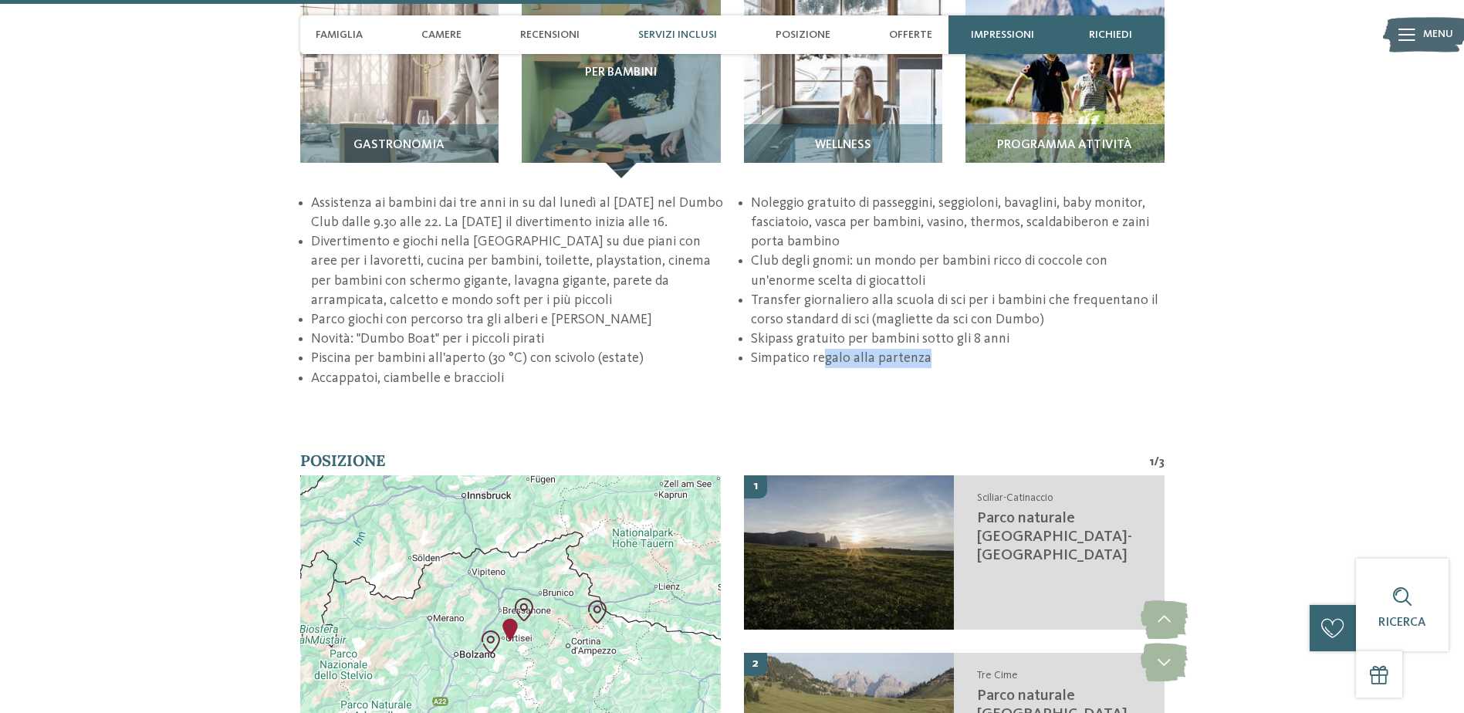
drag, startPoint x: 821, startPoint y: 339, endPoint x: 985, endPoint y: 349, distance: 163.9
click at [985, 349] on li "Simpatico regalo alla partenza" at bounding box center [957, 358] width 413 height 19
click at [803, 291] on li "Transfer giornaliero alla scuola di sci per i bambini che frequentano il corso …" at bounding box center [957, 310] width 413 height 39
click at [887, 399] on div "torna alla panoramica degli alberghi da Impressioni" at bounding box center [732, 233] width 1464 height 4969
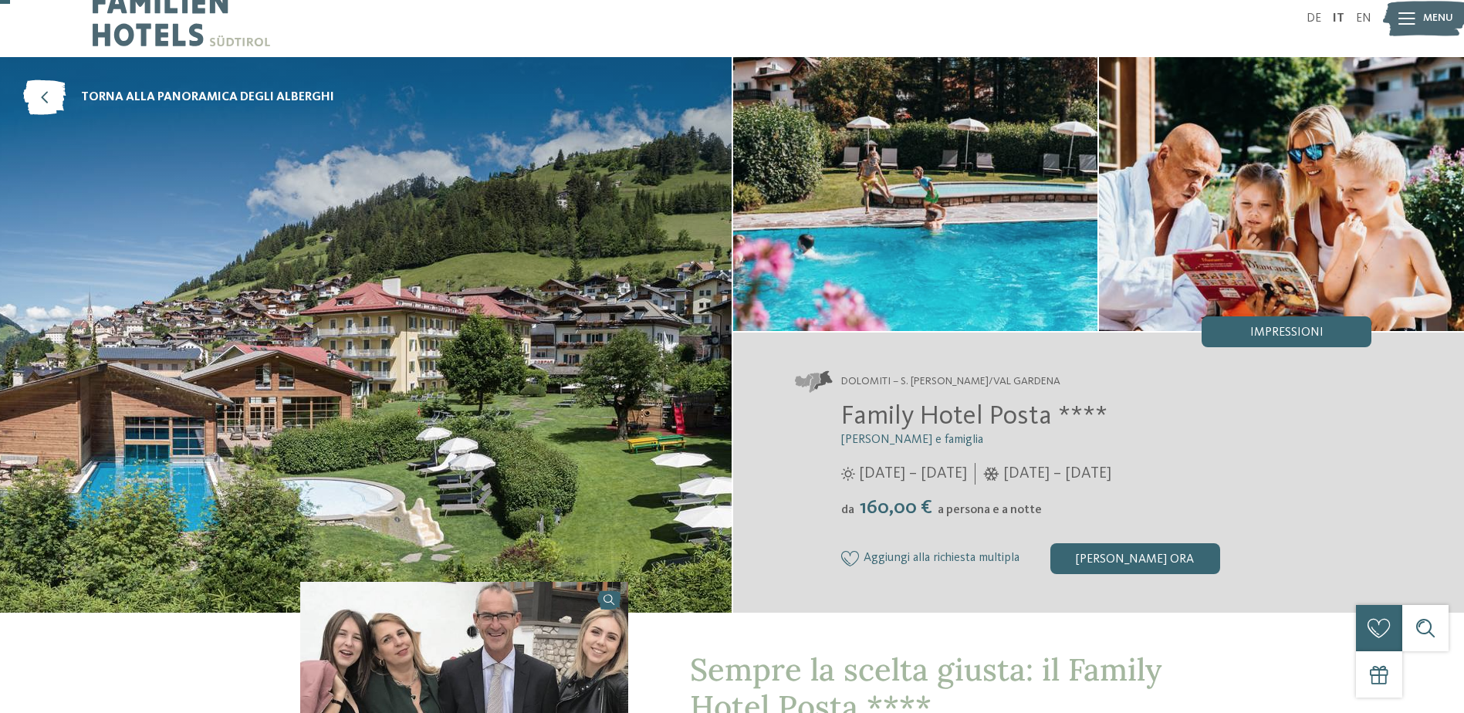
scroll to position [13, 0]
